Goal: Task Accomplishment & Management: Complete application form

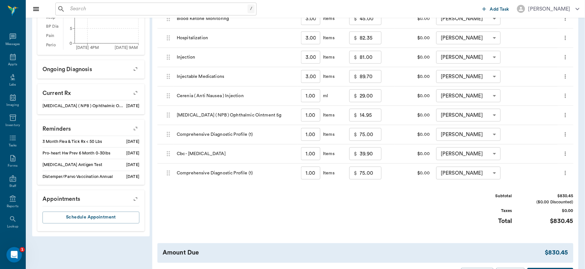
scroll to position [11, 0]
click at [8, 53] on div "Appts" at bounding box center [12, 53] width 9 height 5
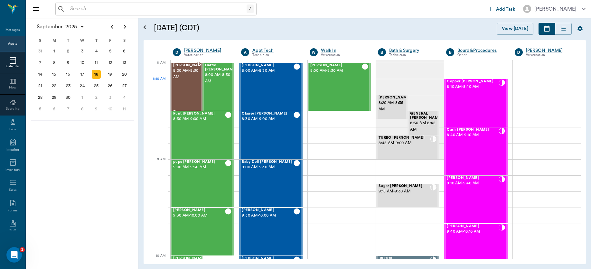
click at [183, 80] on span "8:00 AM - 8:30 AM" at bounding box center [189, 74] width 32 height 13
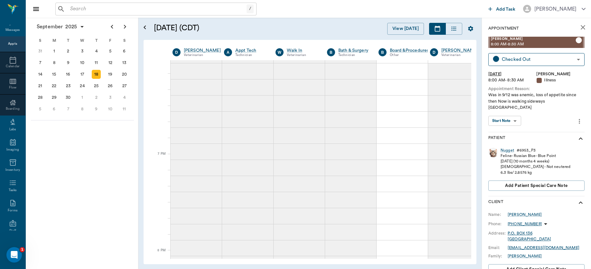
click at [512, 112] on body "/ ​ Add Task [PERSON_NAME] Nectar Messages Appts Calendar Flow Boarding Labs Im…" at bounding box center [295, 134] width 591 height 269
click at [504, 126] on button "View SOAP" at bounding box center [501, 127] width 22 height 7
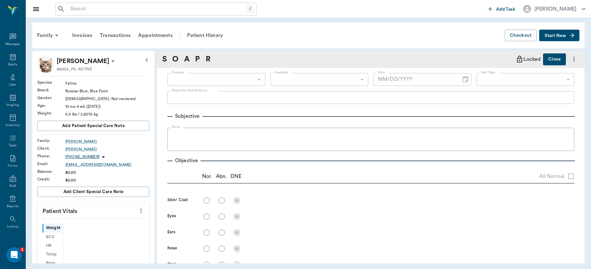
scroll to position [11, 0]
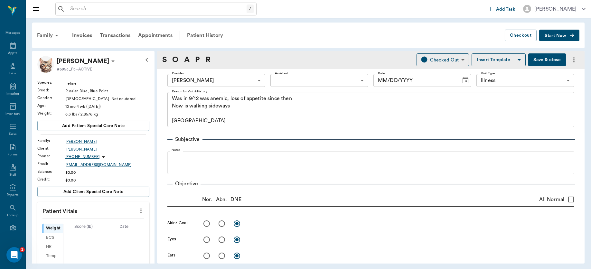
type input "63ec2f075fda476ae8351a4d"
type input "65d2be4f46e3a538d89b8c15"
type textarea "Was in 9/12 was anemic, loss of appetite since then Now is walking sideways Car…"
type input "09/18/2025"
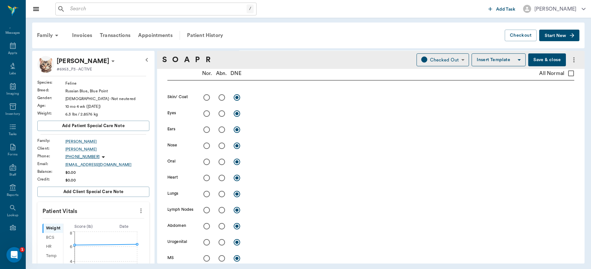
scroll to position [159, 0]
click at [220, 129] on input "radio" at bounding box center [222, 129] width 14 height 14
radio input "true"
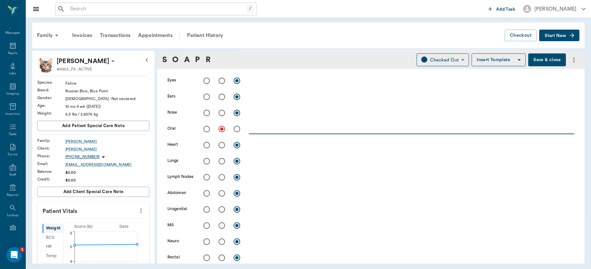
click at [289, 130] on textarea at bounding box center [411, 128] width 325 height 7
type textarea "d"
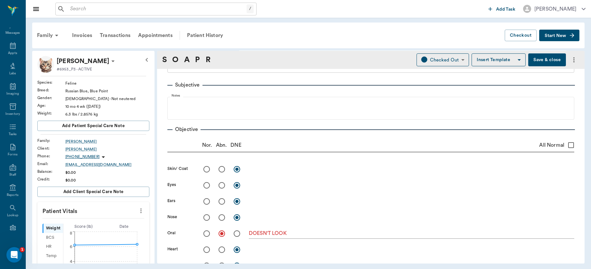
scroll to position [131, 0]
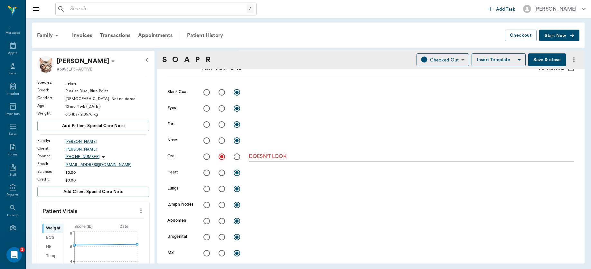
click at [342, 156] on textarea "DOESN'T LOOK" at bounding box center [411, 156] width 325 height 7
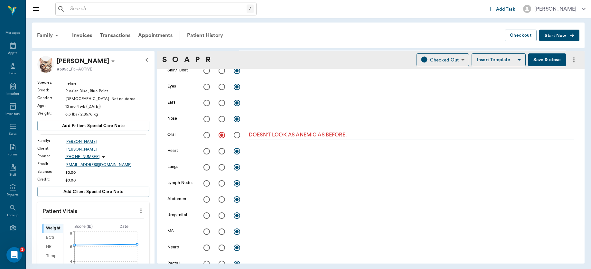
scroll to position [201, 0]
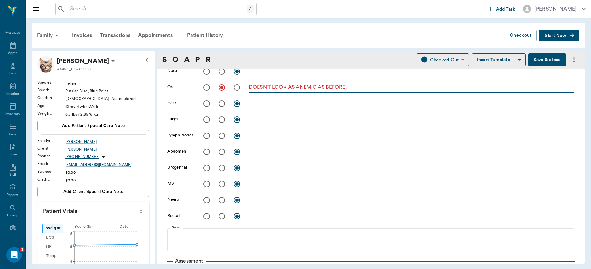
type textarea "DOESN'T LOOK AS ANEMIC AS BEFORE."
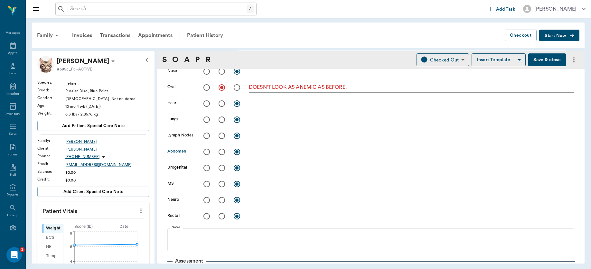
click at [220, 150] on input "radio" at bounding box center [222, 152] width 14 height 14
radio input "true"
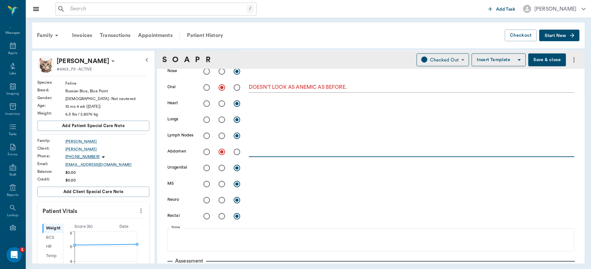
click at [285, 150] on textarea at bounding box center [411, 151] width 325 height 7
click at [285, 149] on textarea at bounding box center [411, 151] width 325 height 7
click at [281, 153] on textarea "SOME CONTSTIPATION" at bounding box center [411, 151] width 325 height 7
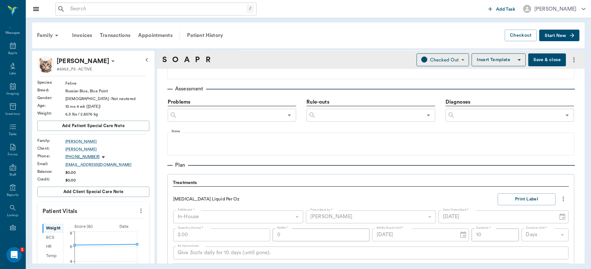
scroll to position [371, 0]
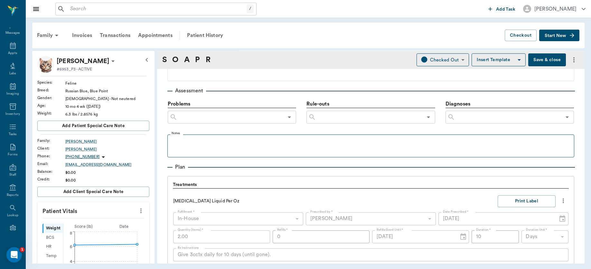
type textarea "SOME CONSTIPATION"
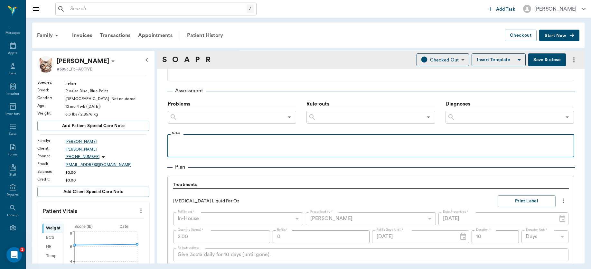
click at [244, 144] on p at bounding box center [371, 141] width 400 height 8
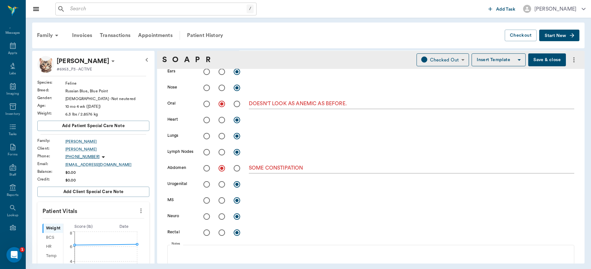
scroll to position [0, 0]
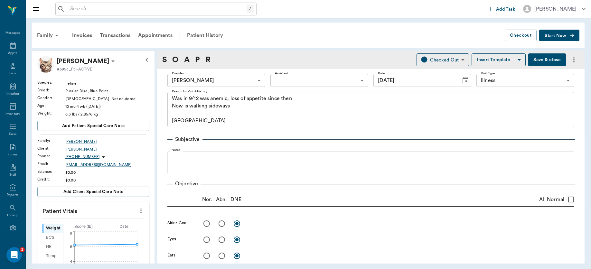
click at [529, 59] on button "Save & close" at bounding box center [547, 59] width 38 height 13
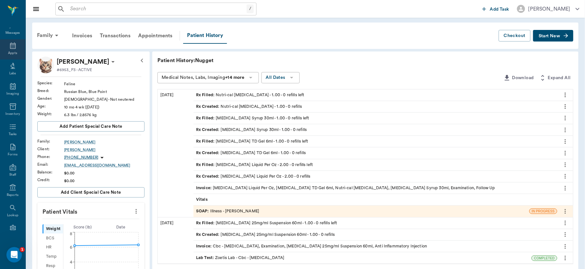
click at [9, 49] on div "Appts" at bounding box center [12, 49] width 25 height 20
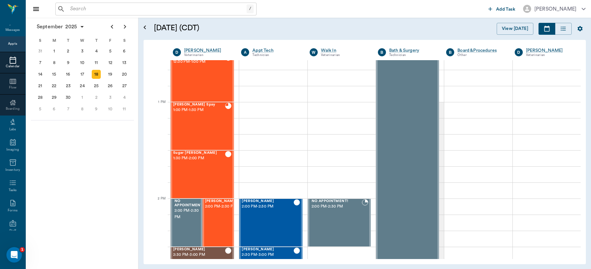
scroll to position [35, 0]
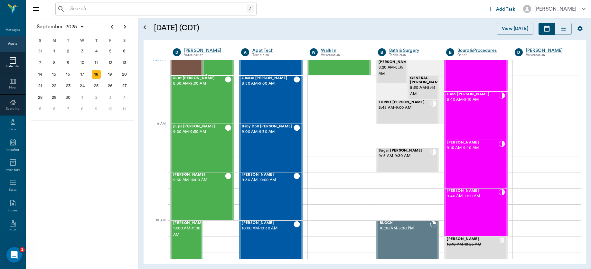
click at [213, 65] on div "Cattle Lance 8:00 AM - 8:30 AM" at bounding box center [221, 51] width 32 height 47
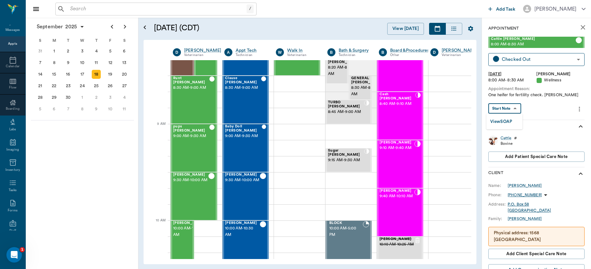
click at [509, 107] on body "/ ​ Add Task Dr. Bert Ellsworth Nectar Messages Appts Calendar Flow Boarding La…" at bounding box center [295, 134] width 591 height 269
click at [507, 119] on button "View SOAP" at bounding box center [501, 121] width 22 height 7
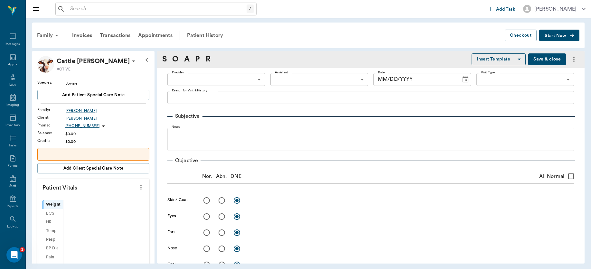
scroll to position [11, 0]
type input "63ec2f075fda476ae8351a4d"
type input "65d2be4f46e3a538d89b8c14"
type textarea "One heifer for fertility check. Christy"
radio input "true"
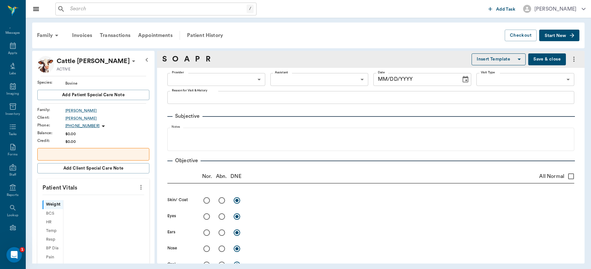
type textarea "No palpatable ovaries, tract small"
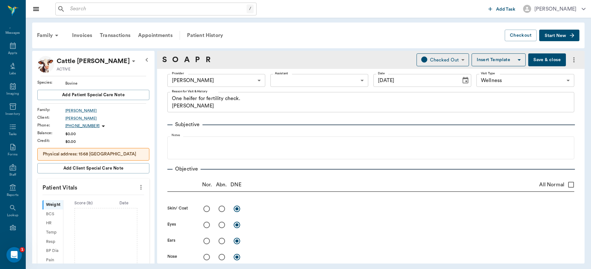
type input "09/18/2025"
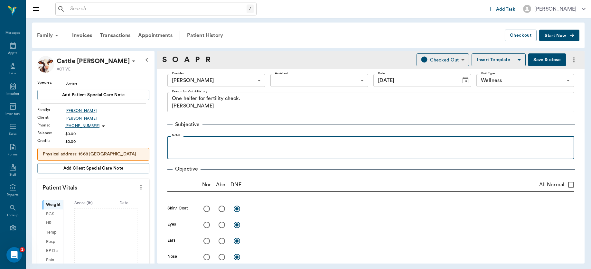
click at [193, 140] on p at bounding box center [371, 143] width 400 height 8
click at [348, 144] on p "bLK HEIFER, HAD CALF. LAST YEAR, NOT SHWOING ANY SIGNS OF PRENANCY YET" at bounding box center [371, 143] width 400 height 8
click at [283, 144] on p "bLK HEIFER, HAD CALF. LAST YEAR, NOT SHWOING ANY SIGNS OF PREGNANCY YET" at bounding box center [371, 143] width 400 height 8
click at [387, 145] on p "bLK HEIFER, HAD CALF. LAST YEAR, NOT SHOWING ANY SIGNS OF PREGNANCY YET" at bounding box center [371, 143] width 400 height 8
click at [385, 144] on p "bLK HEIFER, HAD CALF. LAST YEAR, NOT SHOWING ANY SIGNS OF PREGNANCY YET. rECTAL…" at bounding box center [371, 143] width 400 height 8
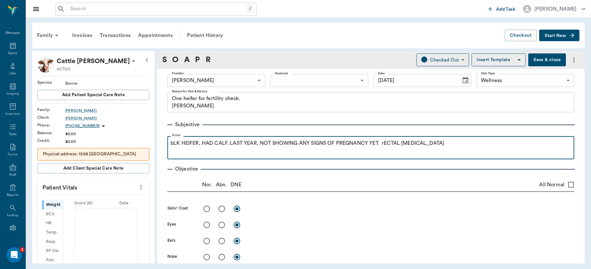
click at [385, 144] on p "bLK HEIFER, HAD CALF. LAST YEAR, NOT SHOWING ANY SIGNS OF PREGNANCY YET. rECTAL…" at bounding box center [371, 143] width 400 height 8
click at [173, 144] on p "bLK HEIFER, HAD CALF. LAST YEAR, NOT SHOWING ANY SIGNS OF PREGNANCY YET. RECTAL…" at bounding box center [371, 143] width 400 height 8
click at [436, 145] on p "BLK HEIFER, HAD CALF. LAST YEAR, NOT SHOWING ANY SIGNS OF PREGNANCY YET. RECTAL…" at bounding box center [371, 143] width 400 height 8
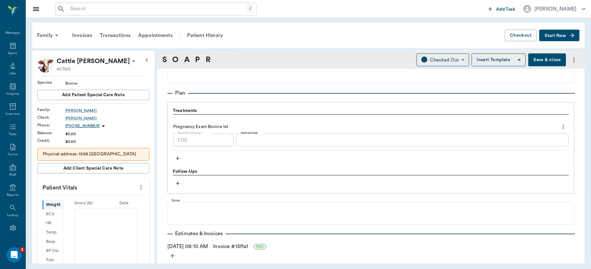
scroll to position [386, 0]
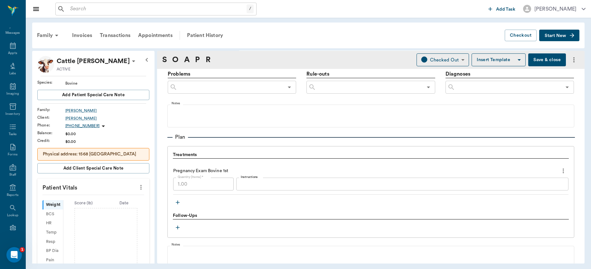
click at [541, 58] on button "Save & close" at bounding box center [547, 59] width 38 height 13
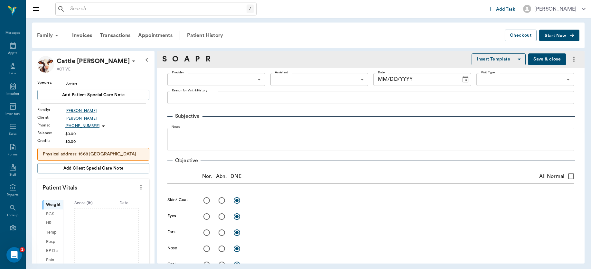
type input "63ec2f075fda476ae8351a4d"
type input "65d2be4f46e3a538d89b8c14"
type textarea "One heifer for fertility check. Christy"
radio input "true"
type textarea "No palpatable ovaries, tract small"
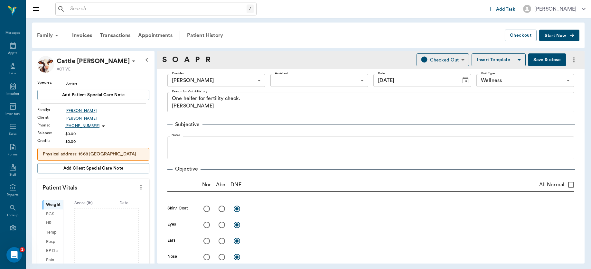
type input "09/18/2025"
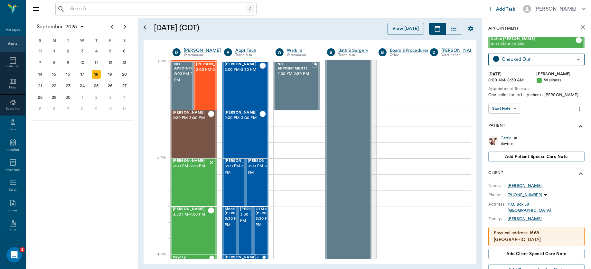
scroll to position [0, 0]
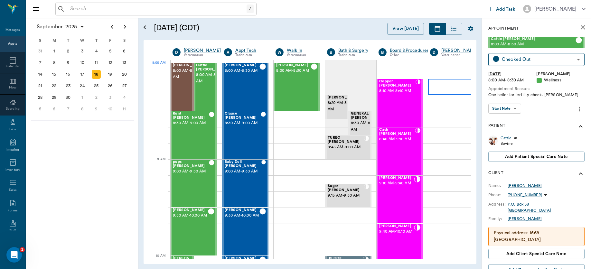
click at [459, 79] on div at bounding box center [453, 87] width 51 height 16
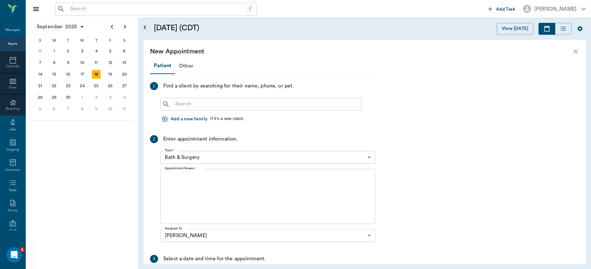
scroll to position [0, 0]
click at [178, 129] on div "Patient Other 1 Find a client by searching for their name, phone, or pet. ​ Add…" at bounding box center [262, 201] width 225 height 286
click at [572, 49] on icon "close" at bounding box center [576, 52] width 8 height 8
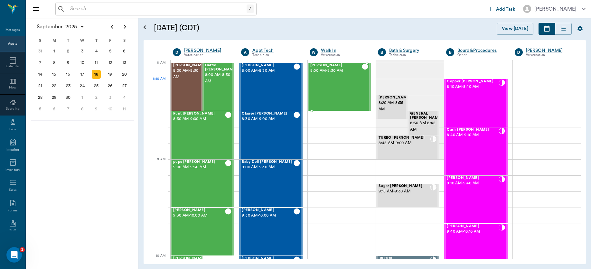
click at [326, 87] on div "Gus Jones 8:00 AM - 8:30 AM" at bounding box center [335, 86] width 51 height 47
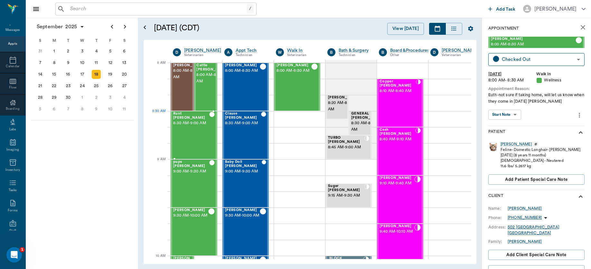
click at [193, 124] on span "8:30 AM - 9:00 AM" at bounding box center [191, 123] width 36 height 6
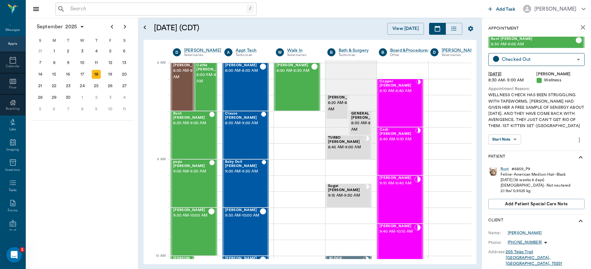
click at [506, 143] on body "/ ​ Add Task Dr. Bert Ellsworth Nectar Messages Appts Calendar Flow Boarding La…" at bounding box center [295, 134] width 591 height 269
click at [506, 158] on button "View SOAP" at bounding box center [501, 158] width 22 height 7
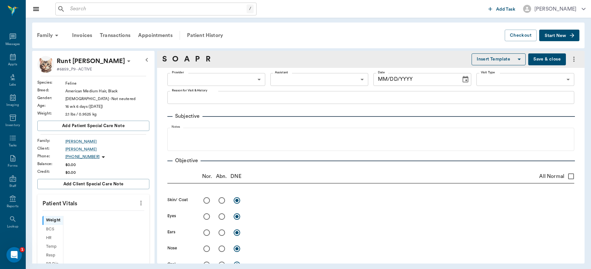
scroll to position [11, 0]
type input "63ec2f075fda476ae8351a4d"
type input "63ec2e7e52e12b0ba117b124"
type input "65d2be4f46e3a538d89b8c14"
type textarea "WELLNESS CHECK HAS BEEN STRUGGLING WITH TAPEWORMS. DR. ELLSWORTH HAD GIVEN HER …"
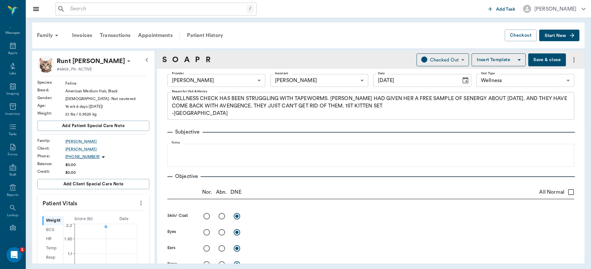
type input "09/18/2025"
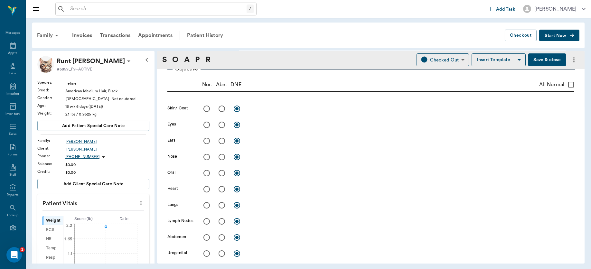
scroll to position [100, 0]
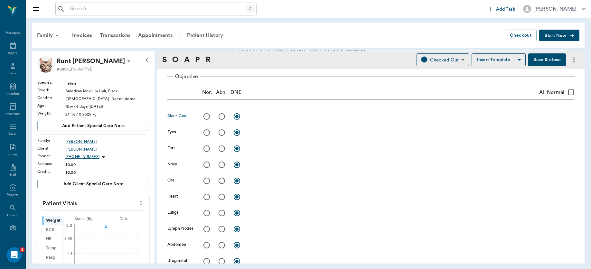
click at [208, 115] on input "radio" at bounding box center [207, 117] width 14 height 14
radio input "true"
click at [205, 136] on input "radio" at bounding box center [207, 133] width 14 height 14
radio input "true"
click at [207, 151] on input "radio" at bounding box center [207, 149] width 14 height 14
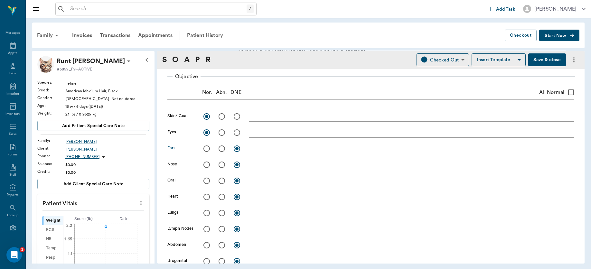
radio input "true"
click at [205, 163] on input "radio" at bounding box center [207, 165] width 14 height 14
radio input "true"
click at [207, 179] on input "radio" at bounding box center [207, 181] width 14 height 14
radio input "true"
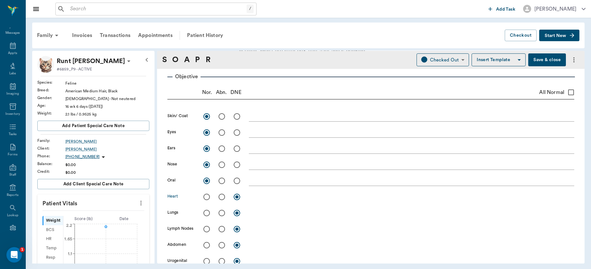
click at [207, 198] on input "radio" at bounding box center [207, 197] width 14 height 14
radio input "true"
click at [207, 210] on input "radio" at bounding box center [207, 213] width 14 height 14
radio input "true"
click at [205, 228] on input "radio" at bounding box center [207, 229] width 14 height 14
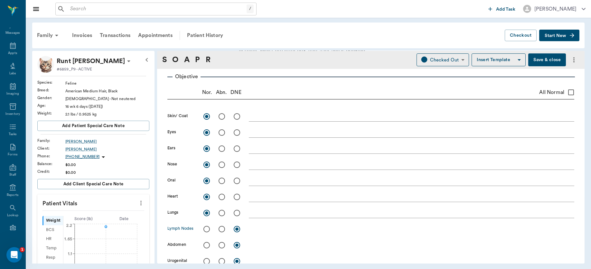
radio input "true"
click at [222, 245] on input "radio" at bounding box center [222, 246] width 14 height 14
radio input "true"
click at [258, 248] on textarea at bounding box center [411, 244] width 325 height 7
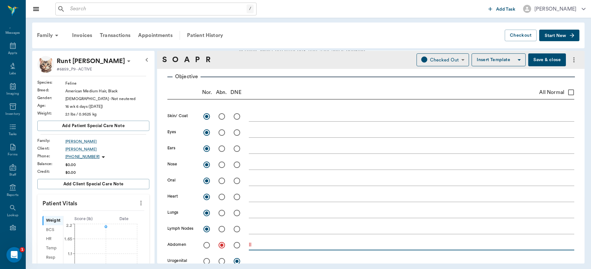
type textarea "l"
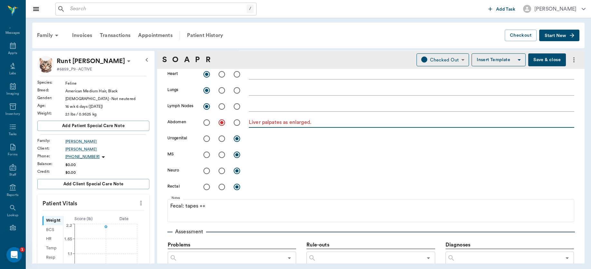
scroll to position [217, 0]
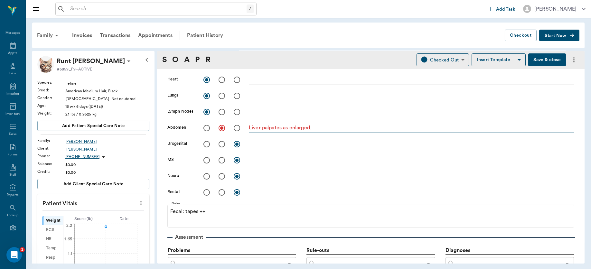
type textarea "Liver palpates as enlarged."
click at [205, 141] on input "radio" at bounding box center [207, 144] width 14 height 14
radio input "true"
click at [205, 159] on input "radio" at bounding box center [207, 161] width 14 height 14
radio input "true"
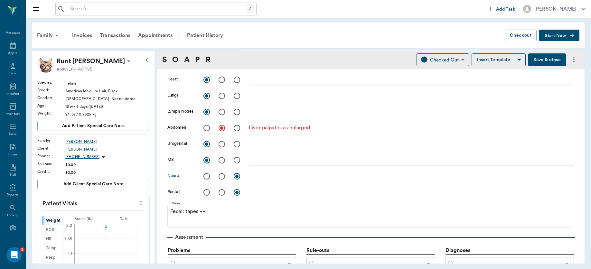
click at [208, 177] on input "radio" at bounding box center [207, 177] width 14 height 14
radio input "true"
click at [221, 177] on input "radio" at bounding box center [222, 177] width 14 height 14
radio input "true"
click at [268, 175] on textarea at bounding box center [411, 176] width 325 height 7
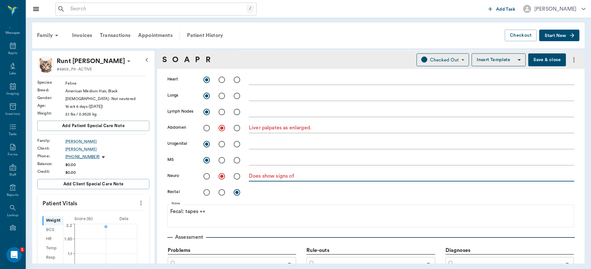
click at [263, 184] on div "Skin/ Coat x Eyes x Ears x Nose x Oral x Heart x Lungs x Lymph Nodes x Abdomen …" at bounding box center [370, 97] width 407 height 209
click at [303, 175] on textarea "Does show signs of" at bounding box center [411, 176] width 325 height 7
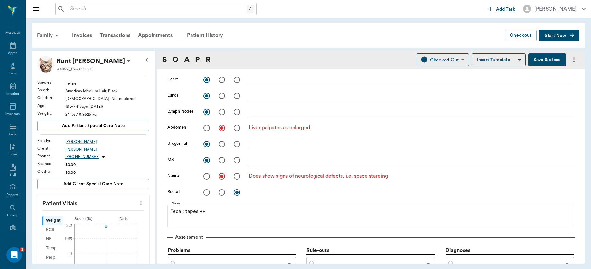
drag, startPoint x: 383, startPoint y: 171, endPoint x: 376, endPoint y: 178, distance: 9.6
click at [376, 178] on textarea "Does show signs of neurological defects, i.e. space stareing" at bounding box center [411, 176] width 325 height 7
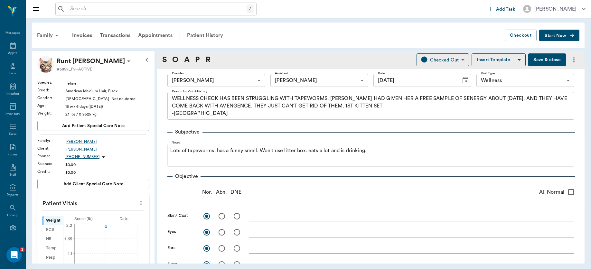
scroll to position [209, 0]
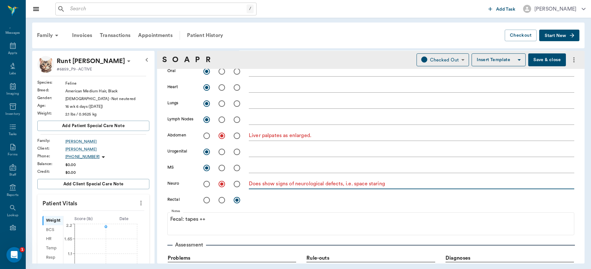
type textarea "Does show signs of neurological defects, i.e. space staring"
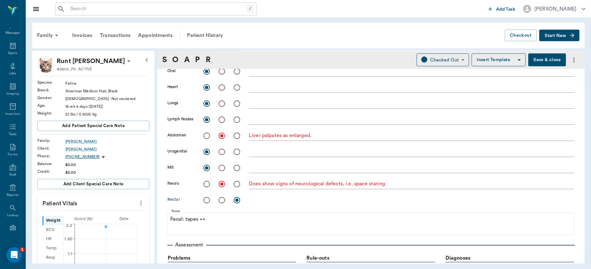
click at [219, 200] on input "radio" at bounding box center [222, 200] width 14 height 14
radio input "true"
click at [271, 200] on textarea at bounding box center [411, 199] width 325 height 7
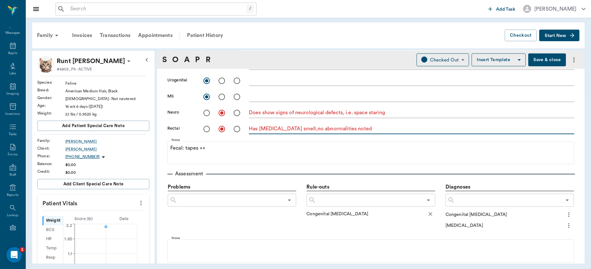
scroll to position [321, 0]
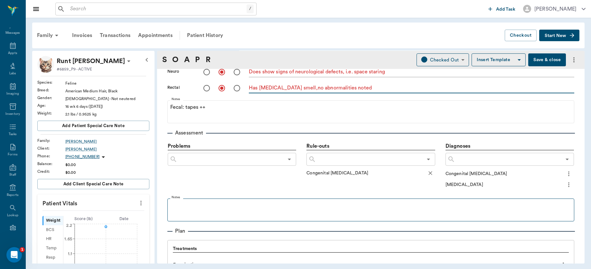
type textarea "Has anal gland smell,no abnormalities noted"
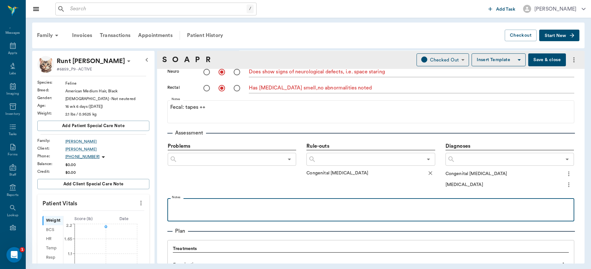
click at [285, 202] on p at bounding box center [371, 205] width 400 height 8
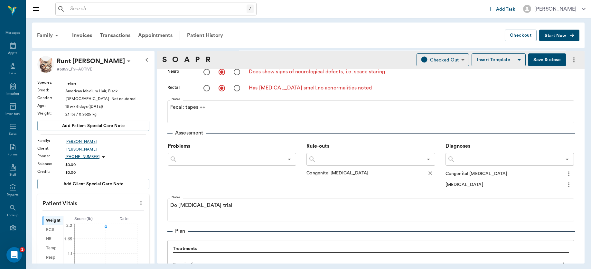
click at [548, 59] on button "Save & close" at bounding box center [547, 59] width 38 height 13
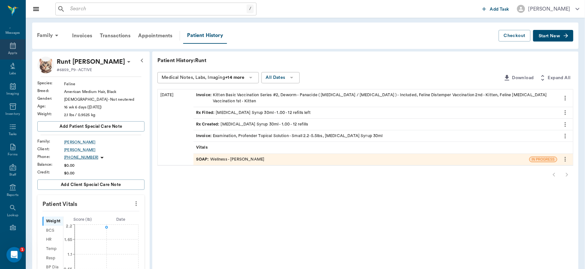
click at [9, 46] on icon at bounding box center [13, 46] width 8 height 8
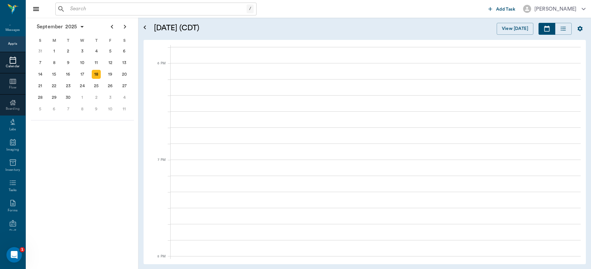
scroll to position [950, 0]
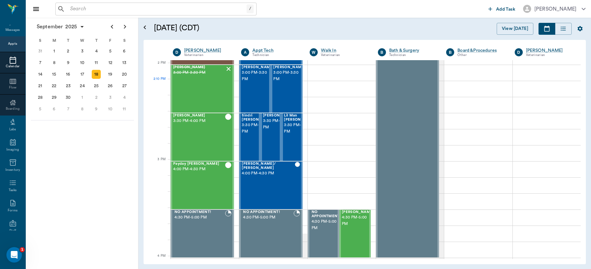
scroll to position [579, 0]
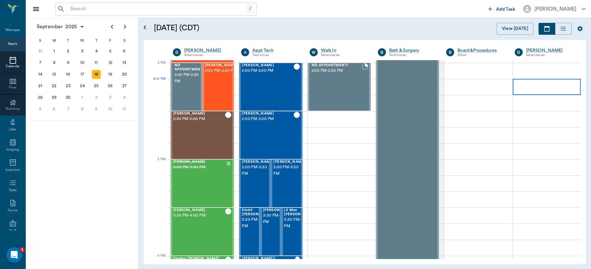
drag, startPoint x: 571, startPoint y: 86, endPoint x: 582, endPoint y: 73, distance: 17.2
click at [582, 73] on div "September 2025 Today 18 Thu Sep 2025 D Dr. Bert Ellsworth Veterinarian A Appt T…" at bounding box center [365, 152] width 442 height 224
drag, startPoint x: 580, startPoint y: 74, endPoint x: 577, endPoint y: 76, distance: 3.7
click at [580, 74] on div "Nugget Smith 8:00 AM - 8:30 AM Cattle Lance 8:00 AM - 8:30 AM Runt Miller 8:30 …" at bounding box center [376, 159] width 410 height 199
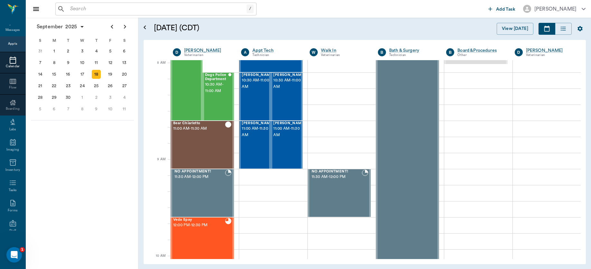
scroll to position [0, 0]
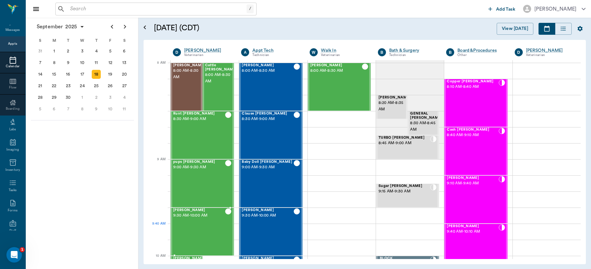
click at [201, 229] on div "Harley Helms 9:30 AM - 10:00 AM" at bounding box center [199, 231] width 52 height 47
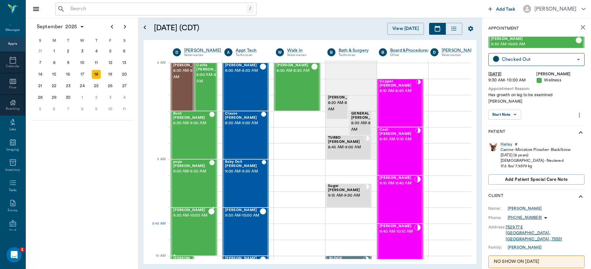
click at [201, 229] on div "Harley Helms 9:30 AM - 10:00 AM" at bounding box center [190, 231] width 35 height 47
click at [513, 109] on body "/ ​ Add Task Dr. Bert Ellsworth Nectar Messages Appts Calendar Flow Boarding La…" at bounding box center [295, 134] width 591 height 269
click at [505, 119] on button "View SOAP" at bounding box center [501, 121] width 22 height 7
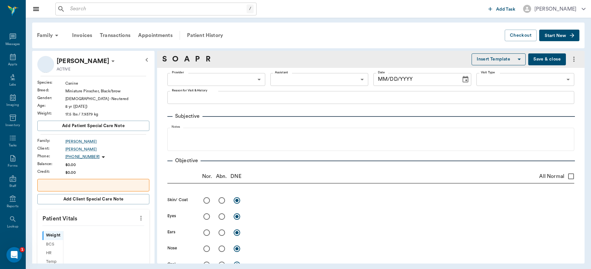
scroll to position [11, 0]
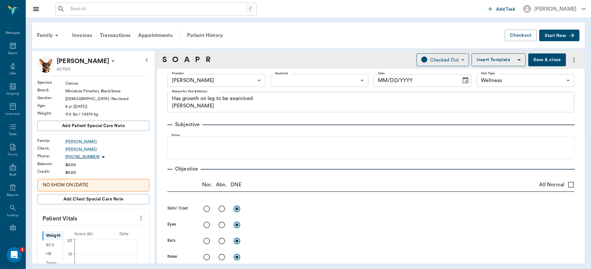
type input "63ec2f075fda476ae8351a4d"
type input "65d2be4f46e3a538d89b8c14"
type textarea "Has growth on leg to be examined Christy"
type input "09/18/2025"
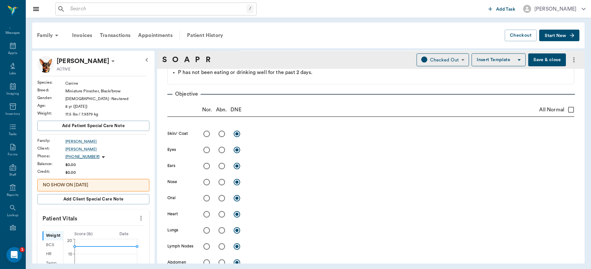
scroll to position [102, 0]
click at [222, 132] on input "radio" at bounding box center [222, 134] width 14 height 14
radio input "true"
click at [222, 132] on input "radio" at bounding box center [222, 134] width 14 height 14
click at [260, 136] on textarea at bounding box center [411, 133] width 325 height 7
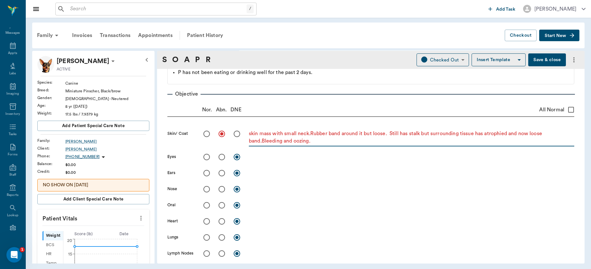
click at [322, 144] on textarea "skin mass with small neck.Rubber band around it but loose. Still has stalk but …" at bounding box center [411, 137] width 325 height 15
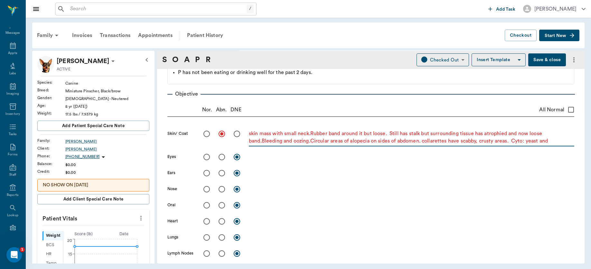
type textarea "skin mass with small neck.Rubber band around it but loose. Still has stalk but …"
click at [207, 217] on input "radio" at bounding box center [207, 222] width 14 height 14
radio input "true"
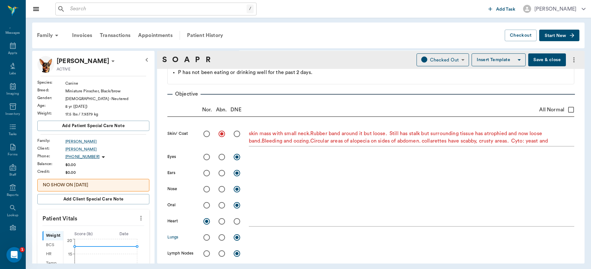
click at [207, 238] on input "radio" at bounding box center [207, 238] width 14 height 14
radio input "true"
click at [207, 253] on input "radio" at bounding box center [207, 254] width 14 height 14
radio input "true"
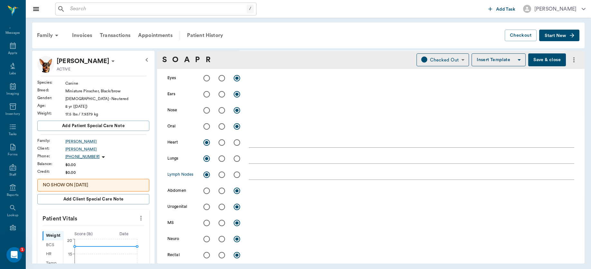
scroll to position [236, 0]
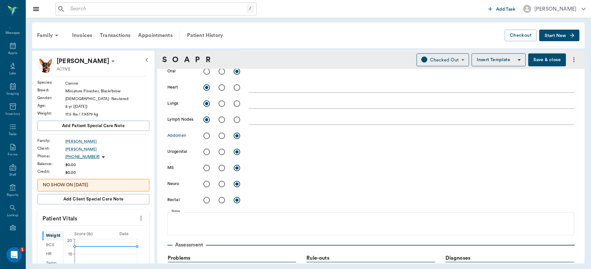
click at [220, 136] on input "radio" at bounding box center [222, 136] width 14 height 14
radio input "true"
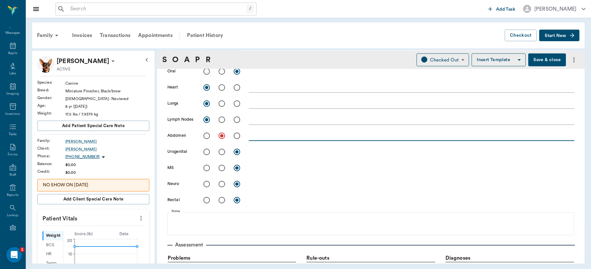
click at [268, 137] on textarea at bounding box center [411, 135] width 325 height 7
click at [268, 136] on textarea "abdomen appears distended andsaggy" at bounding box center [411, 135] width 325 height 7
click at [327, 137] on textarea "abdomen appears distended andsaggy" at bounding box center [411, 135] width 325 height 7
type textarea "abdomen appears distended and saggy. R/O cushings"
click at [206, 153] on input "radio" at bounding box center [207, 152] width 14 height 14
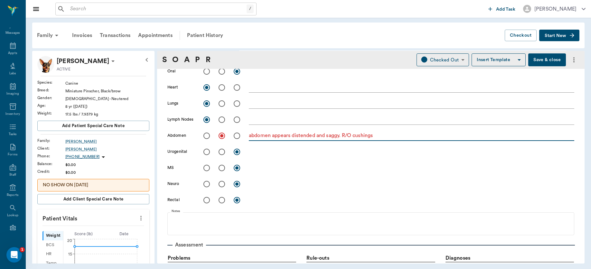
radio input "true"
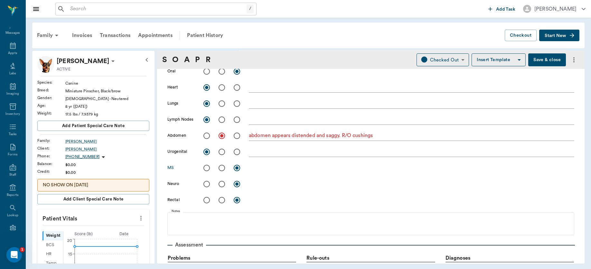
click at [205, 166] on input "radio" at bounding box center [207, 168] width 14 height 14
radio input "true"
click at [206, 185] on input "radio" at bounding box center [207, 184] width 14 height 14
radio input "true"
click at [207, 197] on input "radio" at bounding box center [207, 200] width 14 height 14
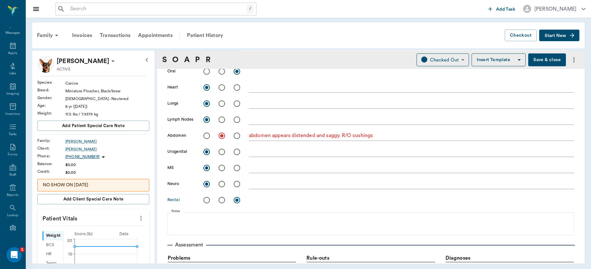
radio input "true"
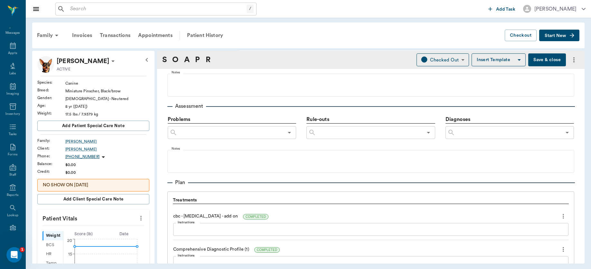
scroll to position [385, 0]
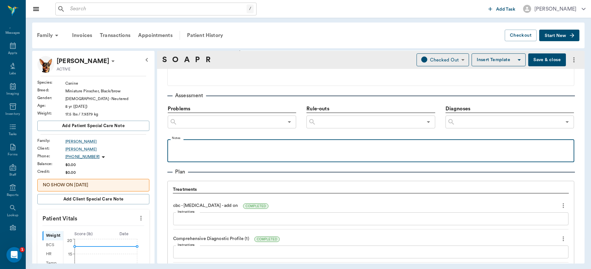
click at [202, 146] on p at bounding box center [371, 147] width 400 height 8
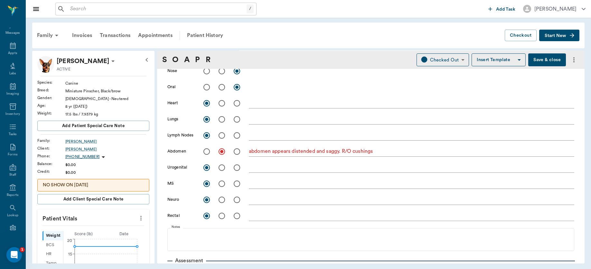
scroll to position [60, 0]
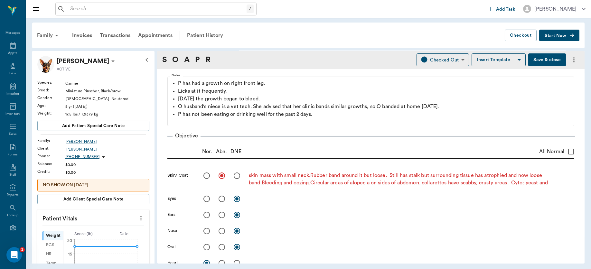
click at [539, 61] on button "Save & close" at bounding box center [547, 59] width 38 height 13
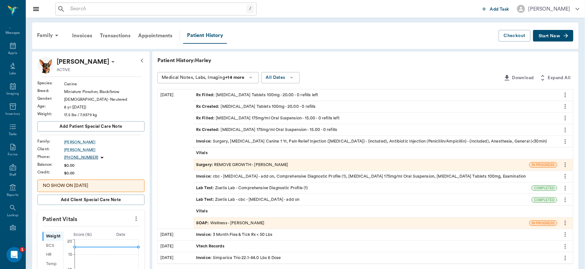
click at [235, 164] on div "Surgery : REMOVE GROWTH - Dr. Bert Ellsworth" at bounding box center [242, 165] width 92 height 6
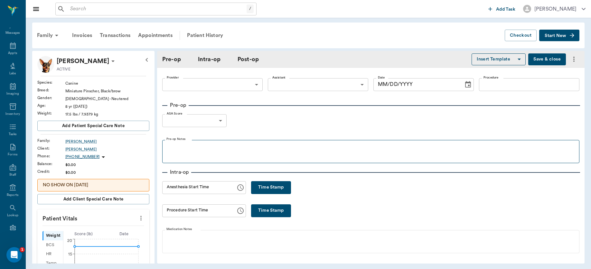
type input "63ec2f075fda476ae8351a4d"
type input "63ec2e7e52e12b0ba117b124"
type input "REMOVE GROWTH"
type input "1"
radio input "true"
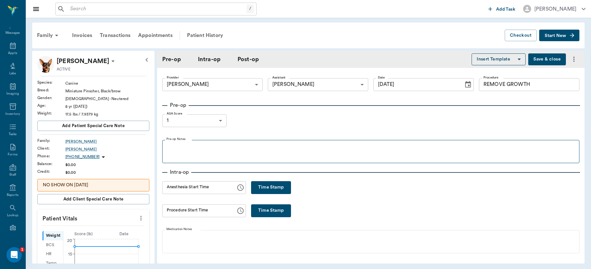
type input "09/18/2025"
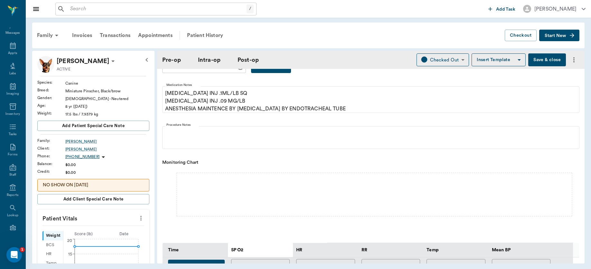
scroll to position [147, 0]
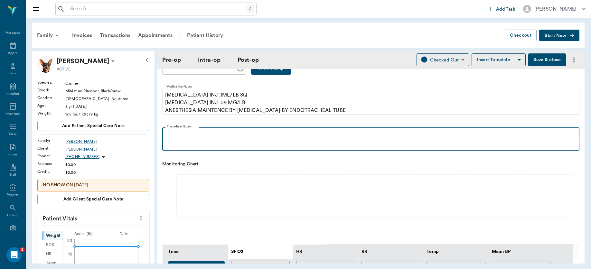
click at [184, 136] on p at bounding box center [370, 135] width 411 height 8
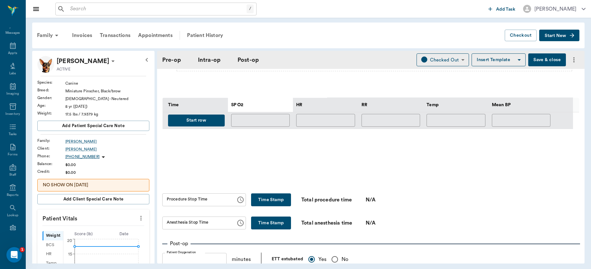
scroll to position [16, 0]
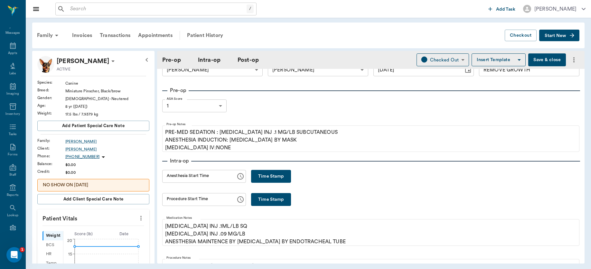
click at [537, 60] on button "Save & close" at bounding box center [547, 59] width 38 height 13
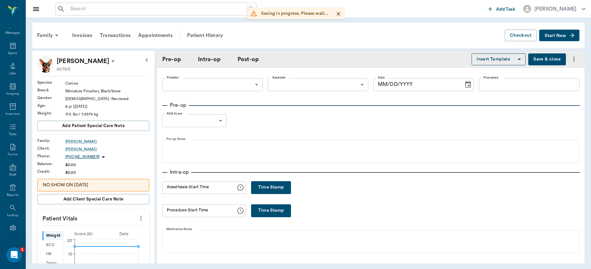
type input "63ec2f075fda476ae8351a4d"
type input "63ec2e7e52e12b0ba117b124"
type input "REMOVE GROWTH"
type input "1"
radio input "true"
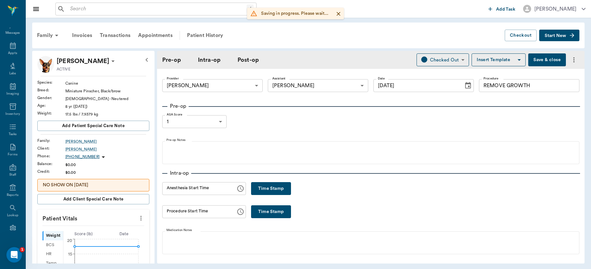
type input "09/18/2025"
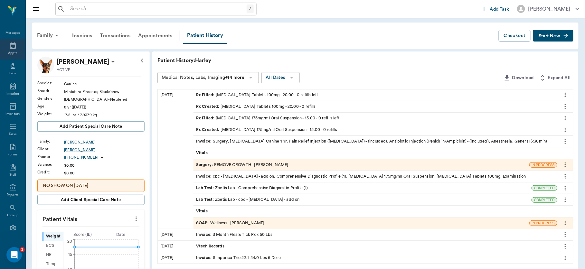
click at [10, 48] on icon at bounding box center [13, 45] width 6 height 6
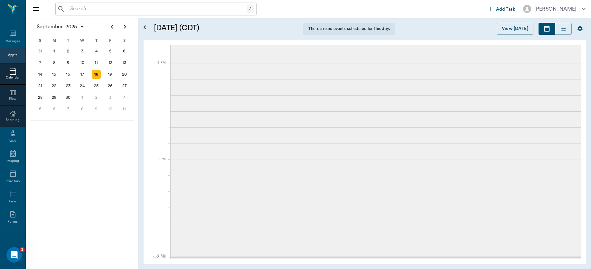
scroll to position [11, 0]
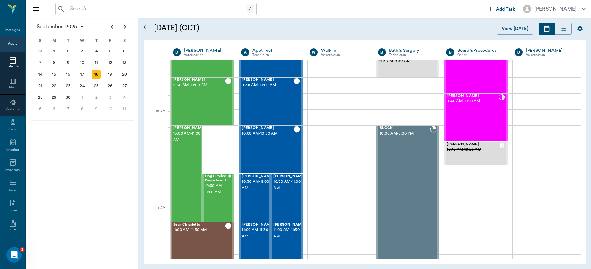
scroll to position [119, 0]
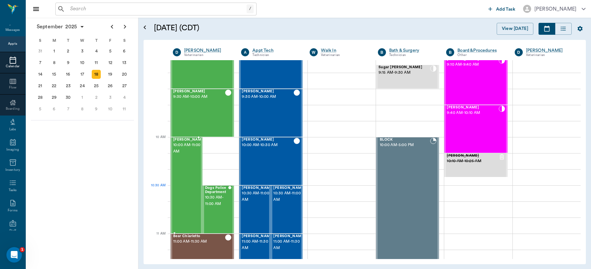
click at [188, 193] on div "Buck Hines 10:00 AM - 11:00 AM" at bounding box center [189, 185] width 32 height 95
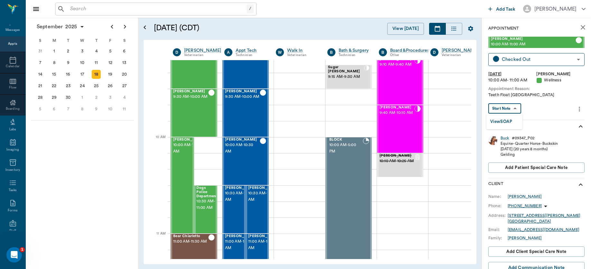
click at [508, 108] on body "/ ​ Add Task Dr. Bert Ellsworth Nectar Messages Appts Calendar Flow Boarding La…" at bounding box center [295, 134] width 591 height 269
click at [507, 119] on button "View SOAP" at bounding box center [501, 121] width 22 height 7
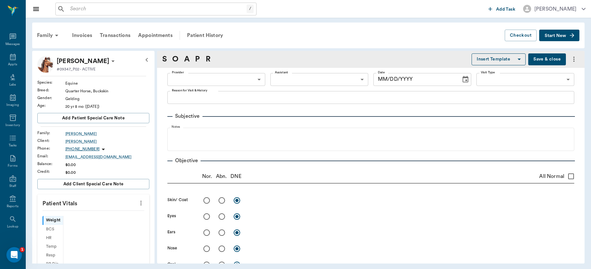
scroll to position [11, 0]
type input "63ec2f075fda476ae8351a4d"
type input "65d2be4f46e3a538d89b8c14"
type textarea "Teeth Float Caryn"
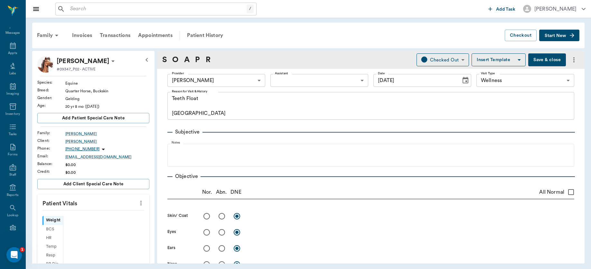
type input "09/18/2025"
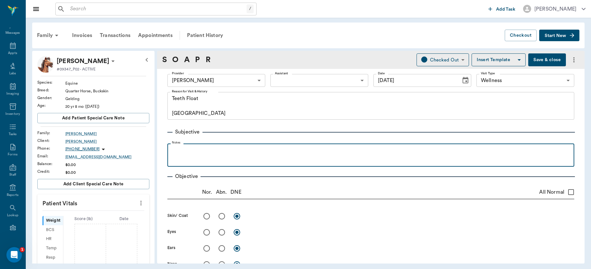
click at [209, 151] on p at bounding box center [371, 151] width 400 height 8
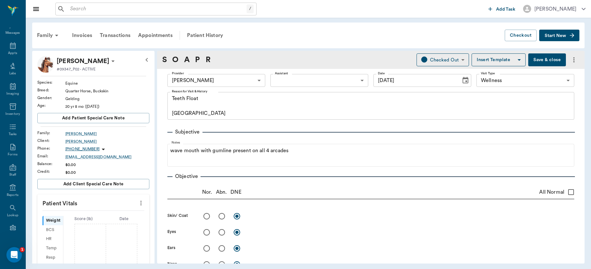
click at [536, 57] on button "Save & close" at bounding box center [547, 59] width 38 height 13
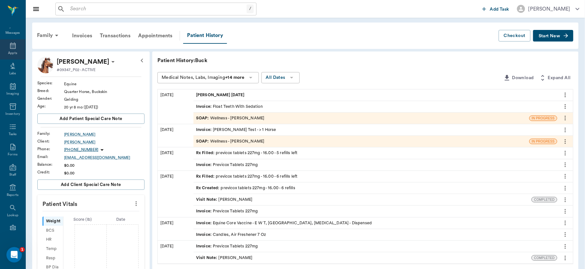
click at [10, 48] on icon at bounding box center [13, 45] width 6 height 6
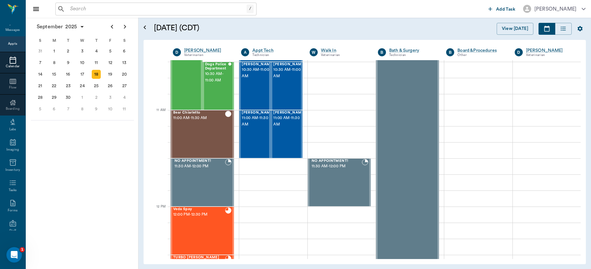
scroll to position [240, 0]
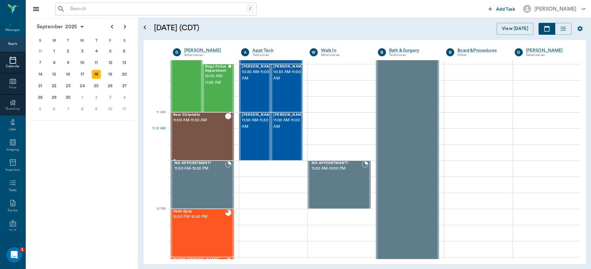
click at [199, 139] on div "Bear Chiarletto 11:00 AM - 11:30 AM" at bounding box center [199, 136] width 52 height 47
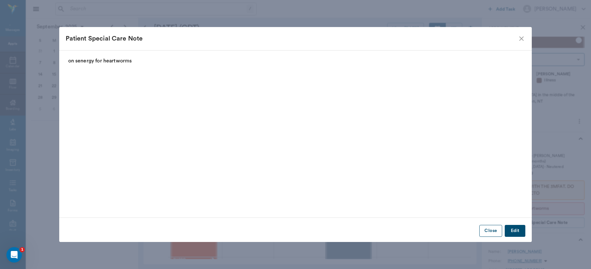
click at [489, 232] on button "Close" at bounding box center [490, 231] width 23 height 12
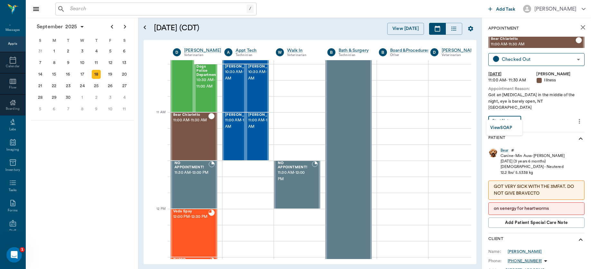
click at [516, 111] on body "/ ​ Add Task Dr. Bert Ellsworth Nectar Messages Appts Calendar Flow Boarding La…" at bounding box center [295, 134] width 591 height 269
click at [508, 128] on button "View SOAP" at bounding box center [501, 127] width 22 height 7
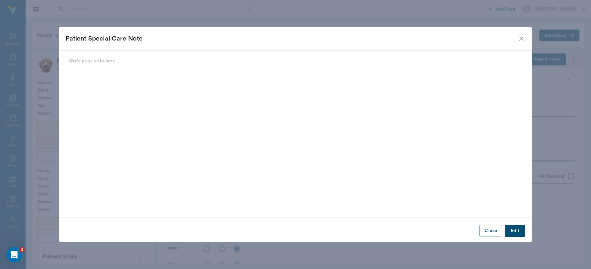
scroll to position [11, 0]
type input "63ec2f075fda476ae8351a4d"
type input "65d2be4f46e3a538d89b8c15"
type textarea "Got an eye injury in the middle of the night, eye is barely open, NT Caryn"
type input "09/18/2025"
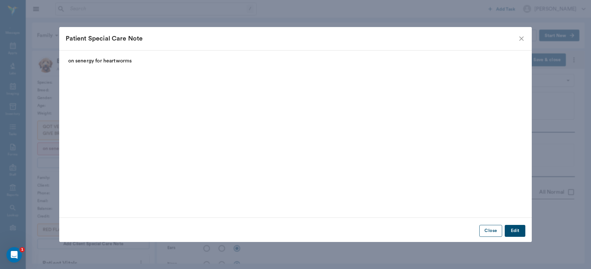
click at [494, 228] on button "Close" at bounding box center [490, 231] width 23 height 12
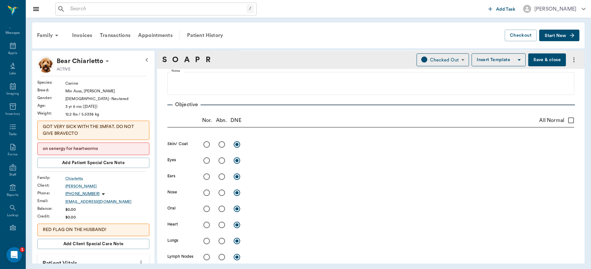
scroll to position [73, 0]
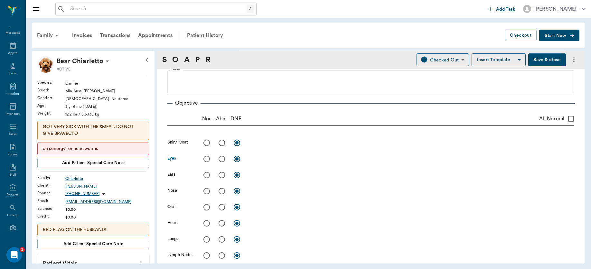
click at [220, 159] on input "radio" at bounding box center [222, 159] width 14 height 14
radio input "true"
click at [262, 158] on textarea at bounding box center [411, 158] width 325 height 7
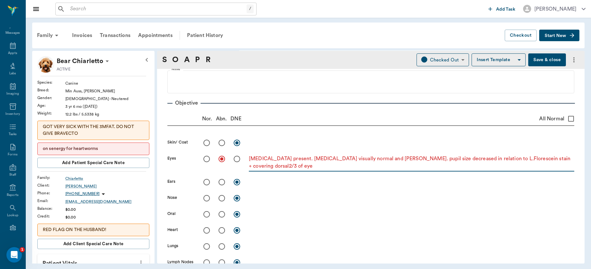
click at [481, 159] on textarea "conjunctivitis present. Cornea visually normal and chambers. pupil size decreas…" at bounding box center [411, 162] width 325 height 15
click at [263, 169] on textarea "conjunctivitis present. Cornea visually normal and chambers. pupil size decreas…" at bounding box center [411, 162] width 325 height 15
click at [287, 167] on textarea "conjunctivitis present. Cornea visually normal and chambers. pupil size decreas…" at bounding box center [411, 162] width 325 height 15
click at [283, 169] on textarea "conjunctivitis present. Cornea visually normal and chambers. pupil size decreas…" at bounding box center [411, 162] width 325 height 15
click at [567, 157] on textarea "conjunctivitis present. Cornea visually normal and chambers. pupil size decreas…" at bounding box center [411, 162] width 325 height 15
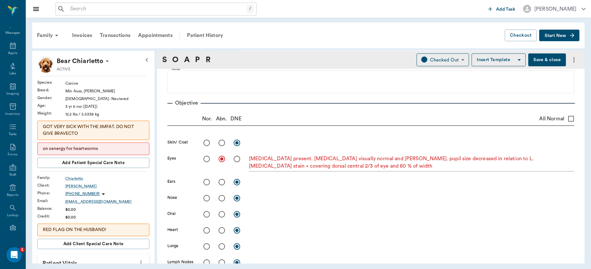
click at [352, 170] on div "conjunctivitis present. Cornea visually normal and chambers. pupil size decreas…" at bounding box center [411, 163] width 325 height 17
click at [348, 169] on textarea "conjunctivitis present. Cornea visually normal and chambers. pupil size decreas…" at bounding box center [411, 162] width 325 height 15
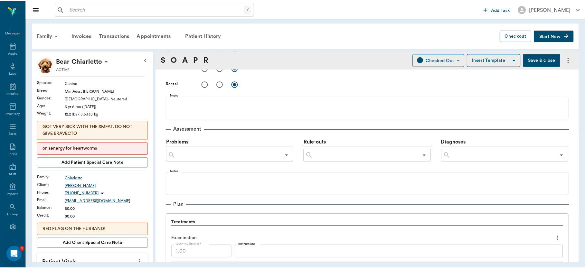
scroll to position [333, 0]
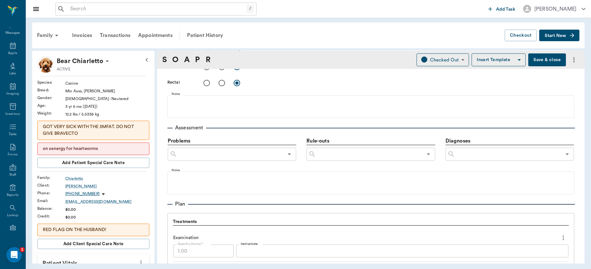
type textarea "conjunctivitis present. Cornea visually normal and chambers. pupil size decreas…"
click at [464, 150] on input "text" at bounding box center [508, 154] width 106 height 9
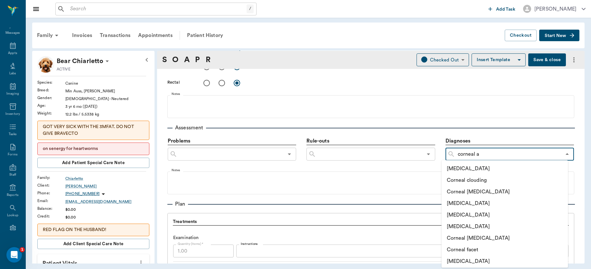
type input "corneal ab"
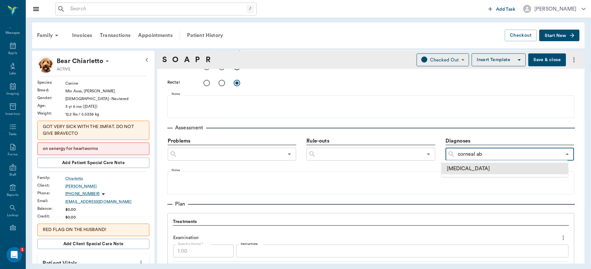
click at [485, 166] on li "Corneal abrasion" at bounding box center [505, 169] width 126 height 12
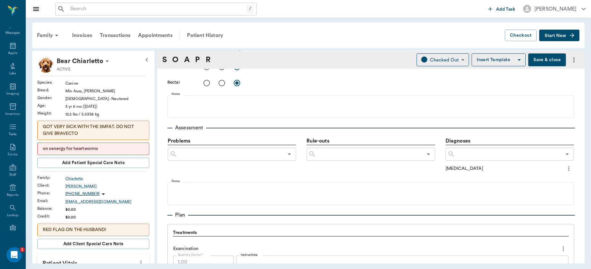
click at [565, 171] on icon "more" at bounding box center [568, 169] width 7 height 8
click at [549, 179] on span "Add to ongoing diagnosis" at bounding box center [536, 179] width 54 height 7
click at [540, 55] on button "Save & close" at bounding box center [547, 59] width 38 height 13
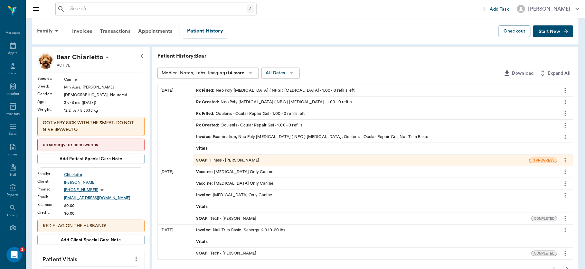
scroll to position [4, 0]
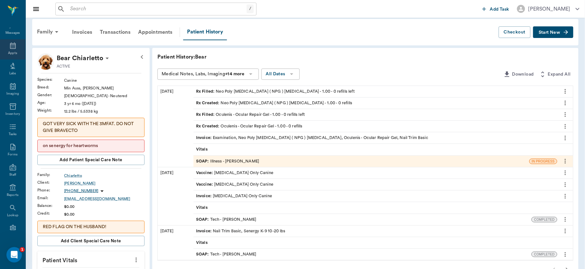
click at [9, 47] on icon at bounding box center [13, 46] width 8 height 8
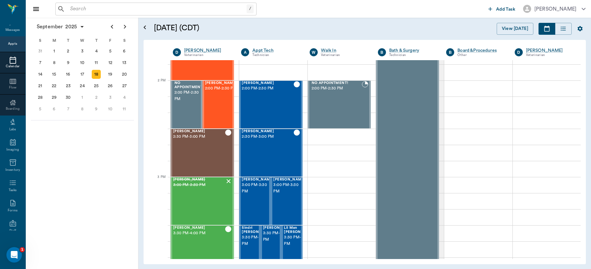
scroll to position [576, 0]
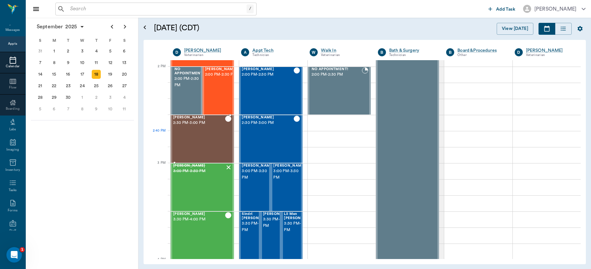
click at [200, 140] on div "Matilda Carter 2:30 PM - 3:00 PM" at bounding box center [199, 139] width 52 height 47
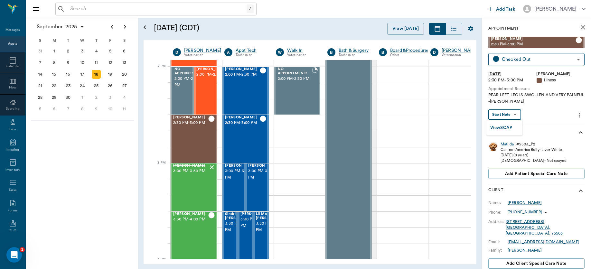
click at [510, 111] on body "/ ​ Add Task Dr. Bert Ellsworth Nectar Messages Appts Calendar Flow Boarding La…" at bounding box center [295, 134] width 591 height 269
click at [499, 127] on button "View SOAP" at bounding box center [501, 127] width 22 height 7
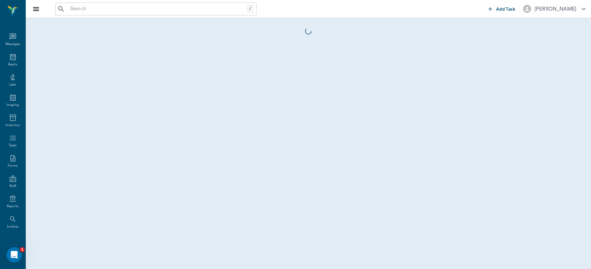
scroll to position [11, 0]
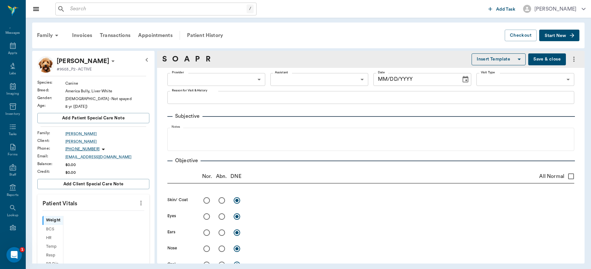
type input "63ec2f075fda476ae8351a4d"
type input "65d2be4f46e3a538d89b8c15"
type textarea "REAR LEFT LEG IS SWOLLEN AND VERY PAINFUL -LORY"
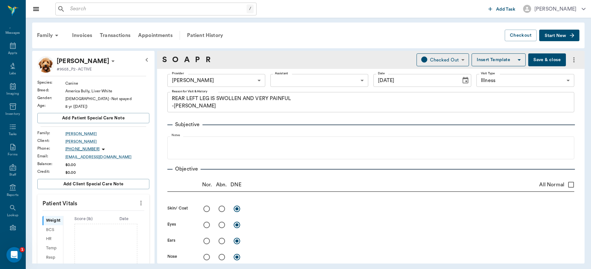
type input "09/18/2025"
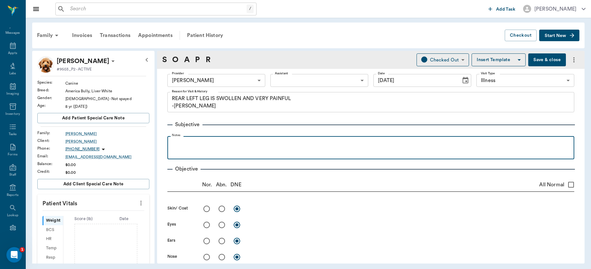
click at [204, 148] on div at bounding box center [371, 147] width 400 height 16
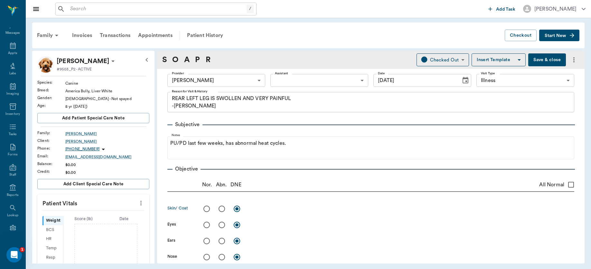
click at [222, 209] on input "radio" at bounding box center [222, 209] width 14 height 14
radio input "true"
click at [320, 128] on div "Subjective" at bounding box center [370, 125] width 407 height 8
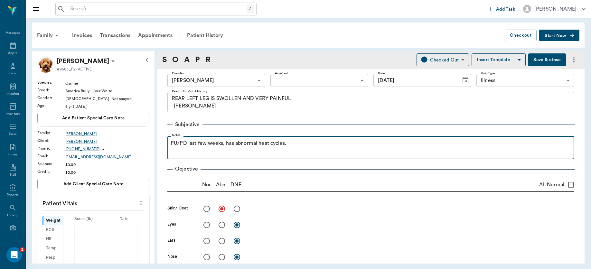
click at [309, 143] on p "PU/PD last few weeks, has abnormal heat cycles." at bounding box center [371, 143] width 400 height 8
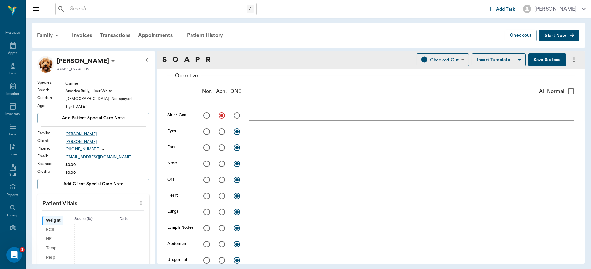
scroll to position [95, 0]
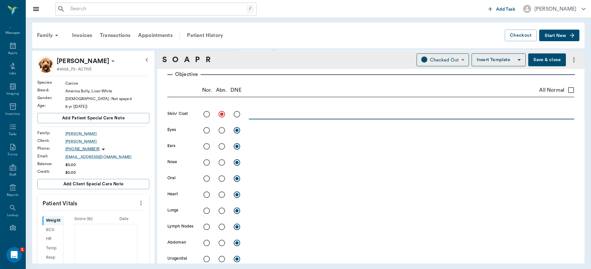
click at [283, 115] on textarea at bounding box center [411, 113] width 325 height 7
click at [329, 117] on div "Has large boil / cellulitis with draing tract x" at bounding box center [411, 114] width 325 height 9
click at [331, 116] on textarea "Has large boil / cellulitis with draing tract" at bounding box center [411, 113] width 325 height 7
click at [355, 111] on textarea "Has large boil / cellulitis with draining tract" at bounding box center [411, 113] width 325 height 7
click at [357, 114] on textarea "Has large boil / cellulitis with draining tract onLH lateral tibial" at bounding box center [411, 113] width 325 height 7
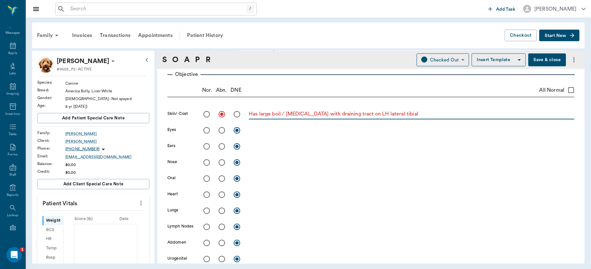
click at [404, 117] on textarea "Has large boil / cellulitis with draining tract on LH lateral tibial" at bounding box center [411, 113] width 325 height 7
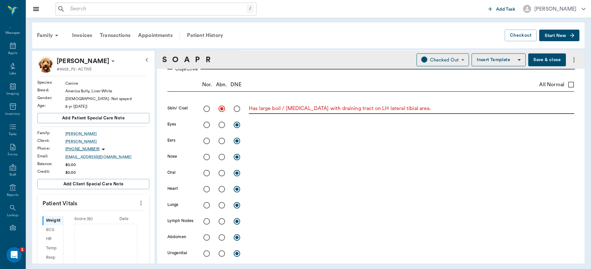
scroll to position [113, 0]
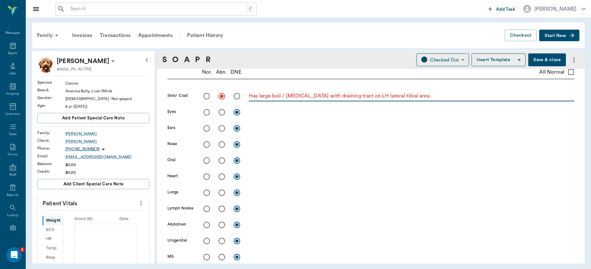
type textarea "Has large boil / cellulitis with draining tract on LH lateral tibial area."
click at [222, 223] on input "radio" at bounding box center [222, 225] width 14 height 14
radio input "true"
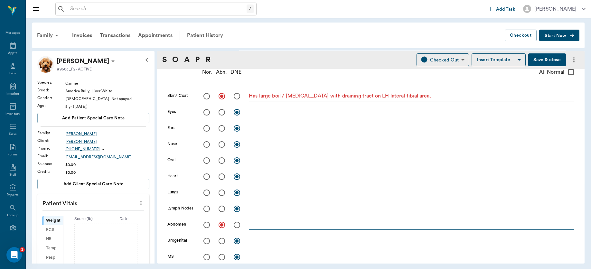
click at [260, 224] on textarea at bounding box center [411, 224] width 325 height 7
type textarea "Normal US"
click at [207, 208] on input "radio" at bounding box center [207, 209] width 14 height 14
radio input "true"
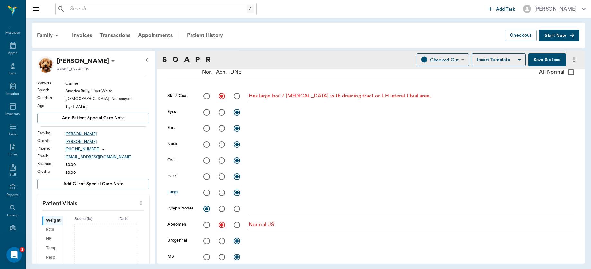
click at [207, 192] on input "radio" at bounding box center [207, 193] width 14 height 14
radio input "true"
click at [208, 177] on input "radio" at bounding box center [207, 177] width 14 height 14
radio input "true"
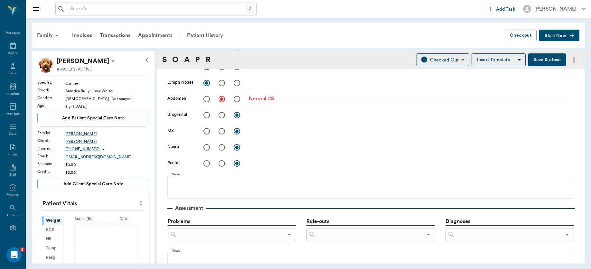
scroll to position [266, 0]
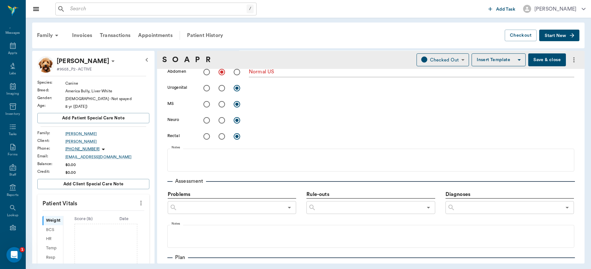
click at [479, 210] on input "text" at bounding box center [508, 207] width 106 height 9
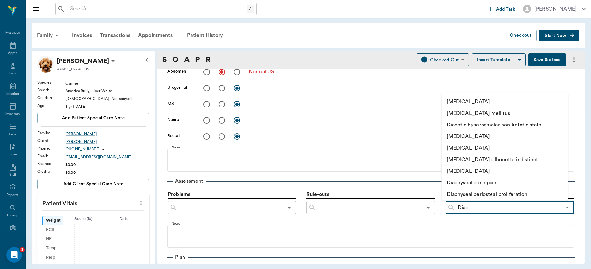
type input "Diabe"
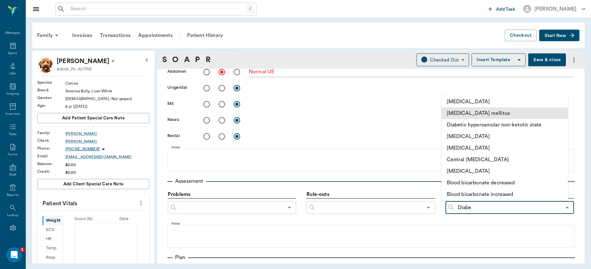
click at [493, 111] on li "Diabetes mellitus" at bounding box center [505, 113] width 126 height 12
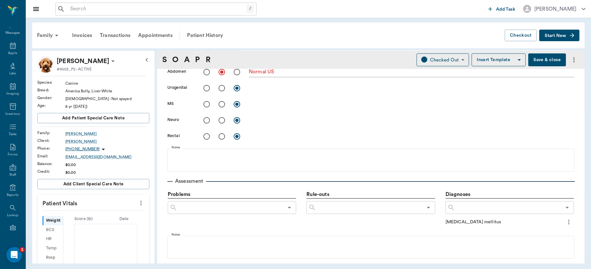
click at [565, 222] on icon "more" at bounding box center [568, 222] width 7 height 8
click at [544, 234] on span "Add to ongoing diagnosis" at bounding box center [536, 232] width 54 height 7
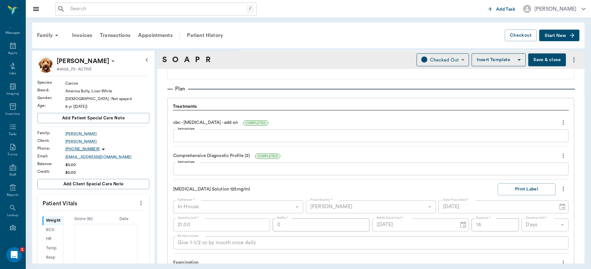
scroll to position [451, 0]
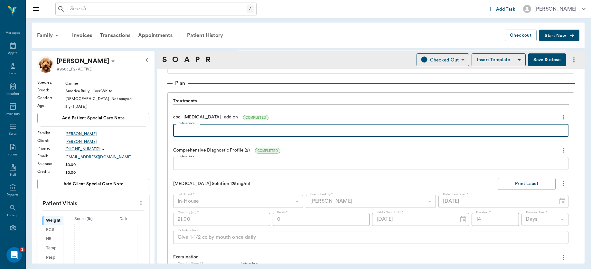
click at [248, 131] on textarea "Instructions" at bounding box center [371, 130] width 386 height 7
type textarea "Normal"
click at [238, 164] on textarea "Instructions" at bounding box center [371, 163] width 386 height 7
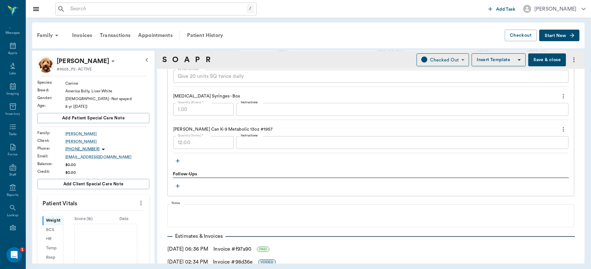
scroll to position [764, 0]
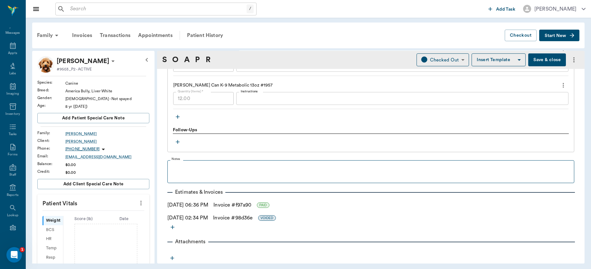
type textarea "ALKP 303, GLU 475"
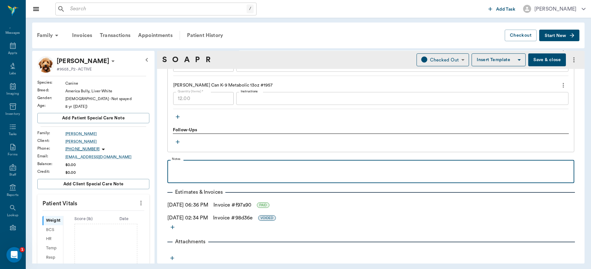
click at [224, 175] on div at bounding box center [371, 171] width 400 height 16
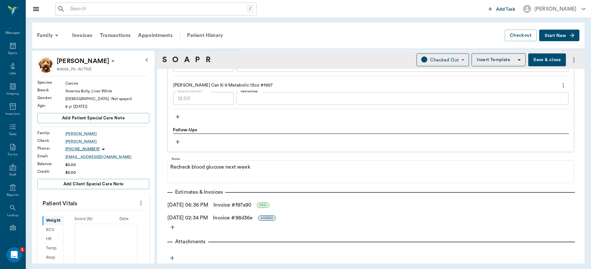
click at [534, 62] on button "Save & close" at bounding box center [547, 59] width 38 height 13
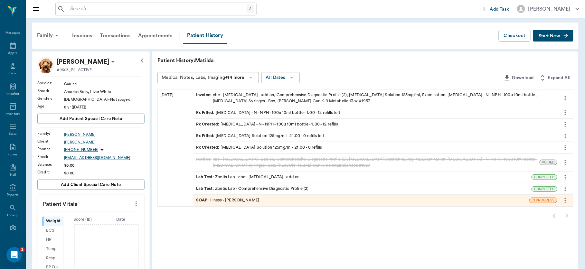
click at [135, 200] on icon "more" at bounding box center [136, 204] width 7 height 8
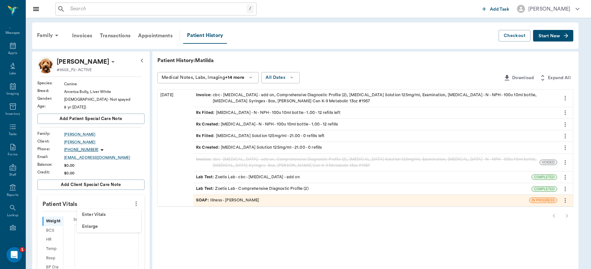
click at [94, 215] on span "Enter Vitals" at bounding box center [109, 214] width 54 height 7
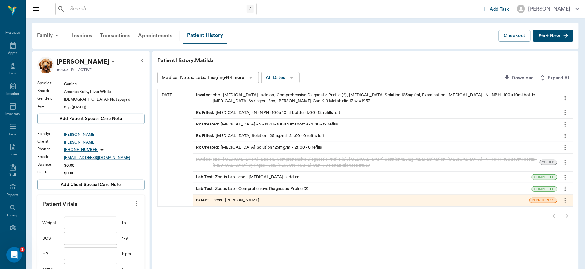
click at [89, 223] on input "text" at bounding box center [90, 223] width 53 height 13
type input "81.1"
drag, startPoint x: 150, startPoint y: 214, endPoint x: 144, endPoint y: 243, distance: 28.9
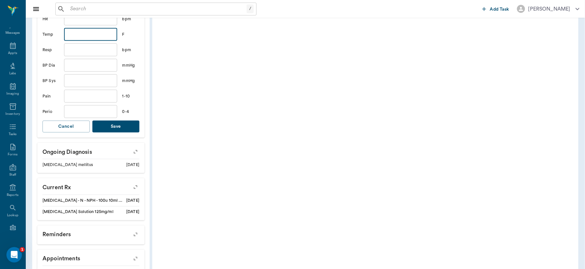
click at [84, 33] on input "text" at bounding box center [90, 34] width 53 height 13
type input "101.4"
click at [117, 126] on button "Save" at bounding box center [115, 127] width 47 height 12
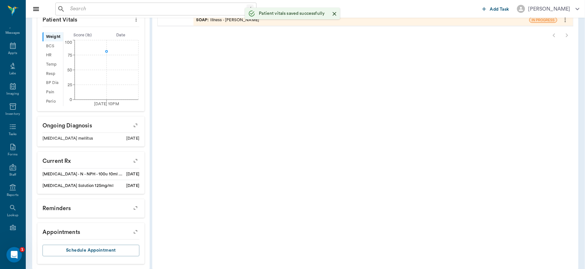
scroll to position [200, 0]
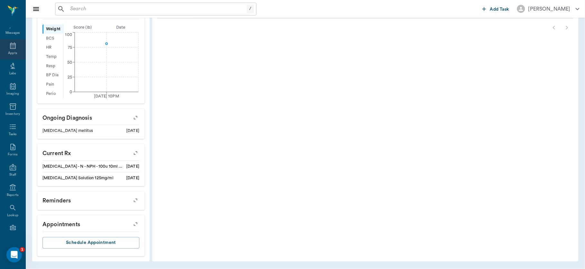
click at [8, 49] on div "Appts" at bounding box center [12, 49] width 25 height 20
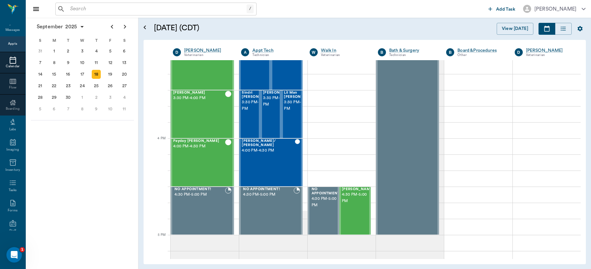
scroll to position [667, 0]
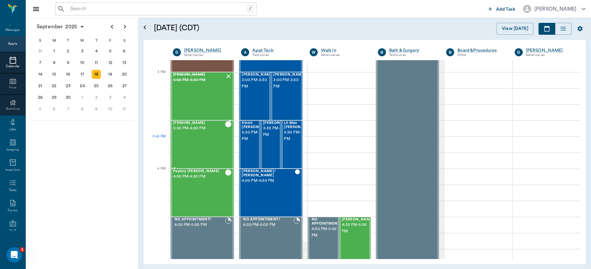
click at [203, 142] on div "Caddo Wilson 3:30 PM - 4:00 PM" at bounding box center [199, 144] width 52 height 47
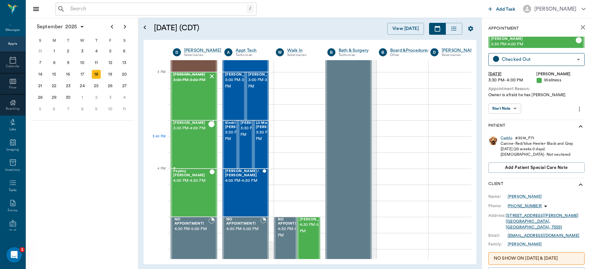
click at [194, 152] on div "Caddo Wilson 3:30 PM - 4:00 PM" at bounding box center [190, 144] width 35 height 47
click at [517, 106] on body "/ ​ Add Task Dr. Bert Ellsworth Nectar Messages Appts Calendar Flow Boarding La…" at bounding box center [295, 134] width 591 height 269
click at [507, 118] on button "View SOAP" at bounding box center [501, 121] width 22 height 7
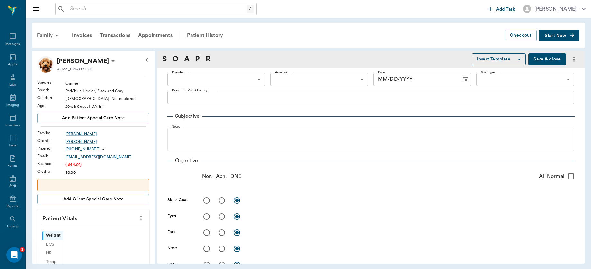
scroll to position [11, 0]
type input "63ec2f075fda476ae8351a4d"
type input "65d2be4f46e3a538d89b8c14"
type textarea "Owner is afraid he has mange Christy"
radio input "true"
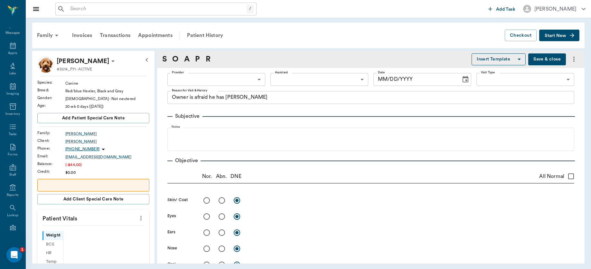
type textarea "thickened skin excoriations on tail and flanks. Skin scrape: demodex +"
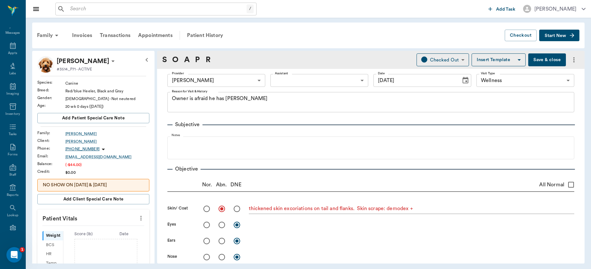
type input "09/18/2025"
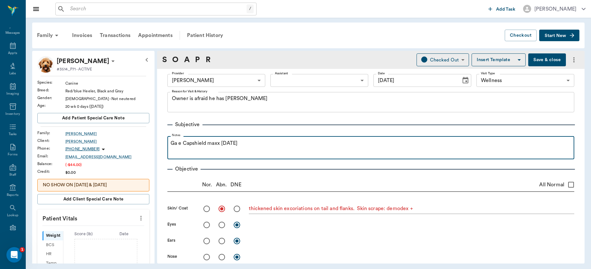
click at [177, 146] on p "Ga e Capshield maxx 3 days ago" at bounding box center [371, 143] width 400 height 8
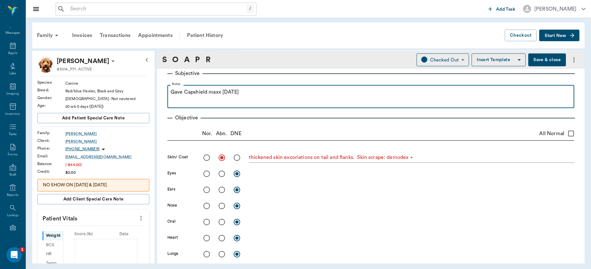
scroll to position [0, 0]
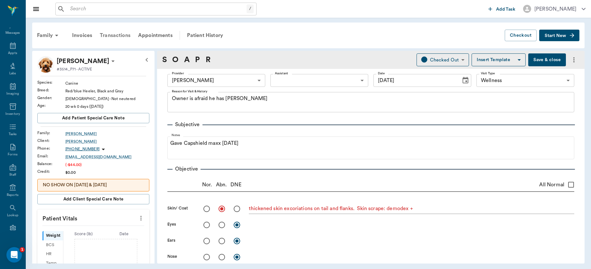
click at [113, 33] on div "Transactions" at bounding box center [115, 35] width 38 height 15
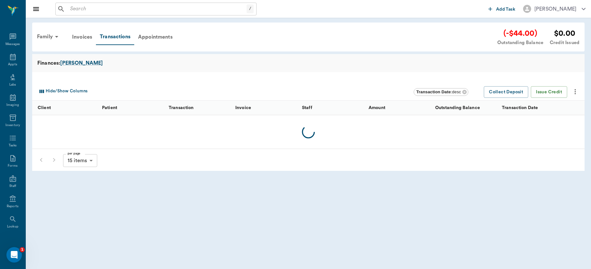
scroll to position [11, 0]
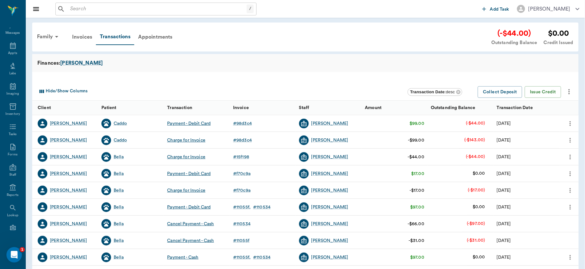
click at [133, 13] on div "/ ​" at bounding box center [155, 9] width 201 height 13
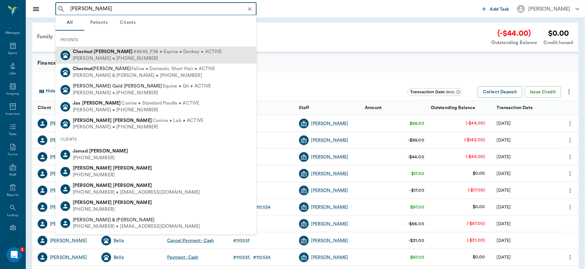
click at [133, 54] on span "#8549_P38 • Equine • Donkey • ACTIVE" at bounding box center [177, 52] width 88 height 7
type input "chestnut ja"
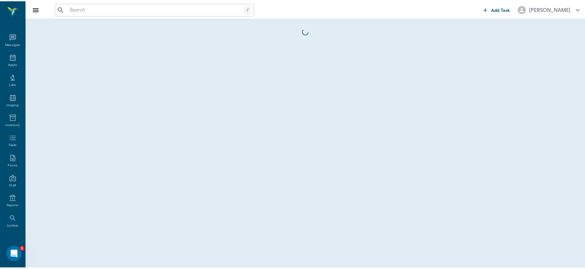
scroll to position [11, 0]
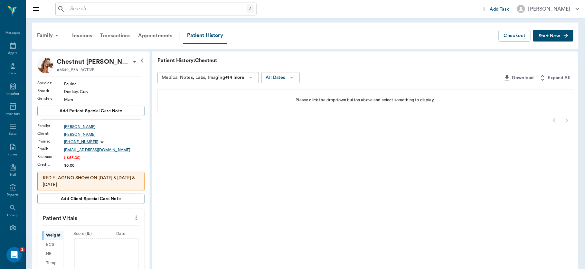
click at [116, 36] on div "Transactions" at bounding box center [115, 35] width 38 height 15
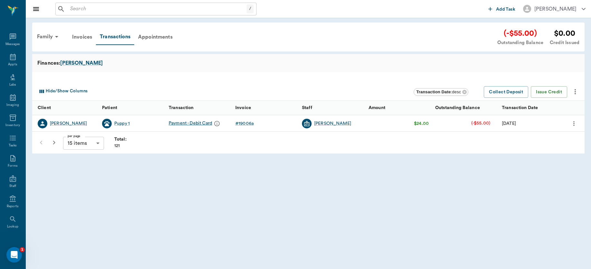
scroll to position [11, 0]
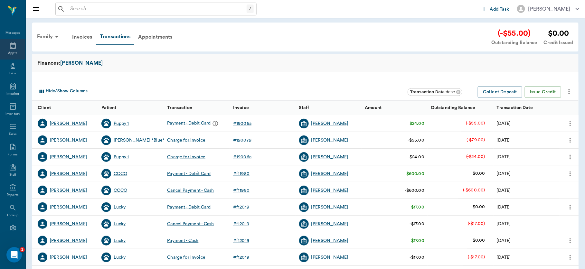
click at [14, 52] on div "Appts" at bounding box center [12, 49] width 25 height 20
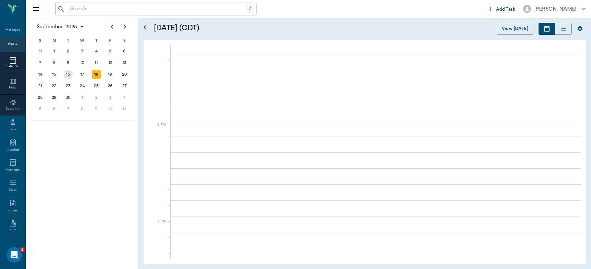
scroll to position [950, 0]
click at [68, 73] on div "16" at bounding box center [68, 74] width 9 height 9
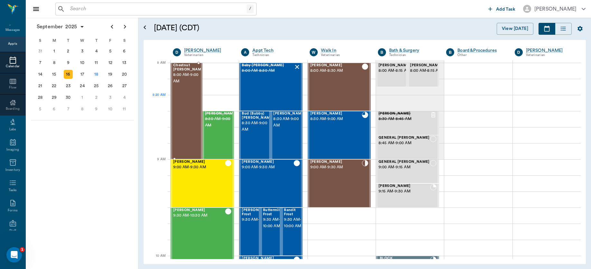
click at [182, 103] on div "Chestnut Jackson 8:00 AM - 9:00 AM" at bounding box center [189, 110] width 32 height 95
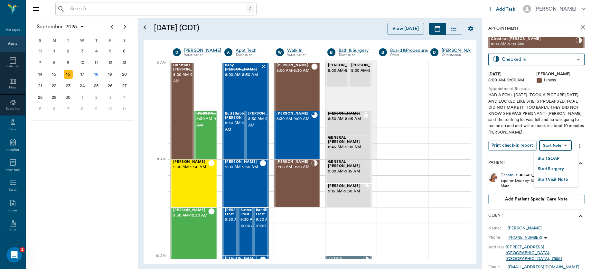
click at [556, 146] on body "/ ​ Add Task Dr. Bert Ellsworth Nectar Messages Appts Calendar Flow Boarding La…" at bounding box center [295, 134] width 591 height 269
click at [555, 157] on button "Start SOAP" at bounding box center [549, 158] width 22 height 7
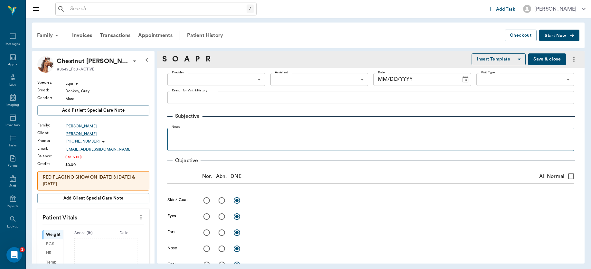
type input "63ec2f075fda476ae8351a4d"
type input "65d2be4f46e3a538d89b8c15"
type textarea "HAD A FOAL ON FRIDAY, TOOK A PICTURE ON SUNDAY AND LOOKED LIKE SHE IS PROLAPSED…"
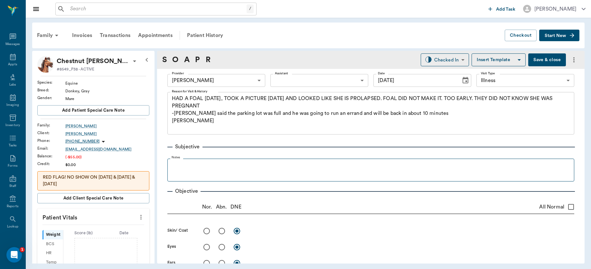
type input "09/18/2025"
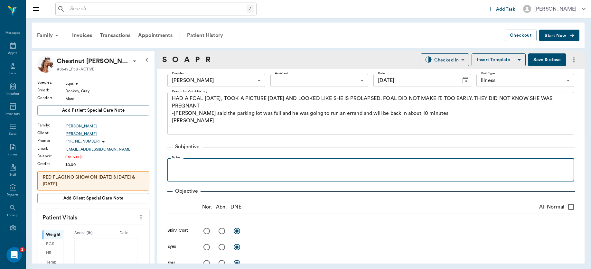
click at [204, 164] on p at bounding box center [371, 166] width 400 height 8
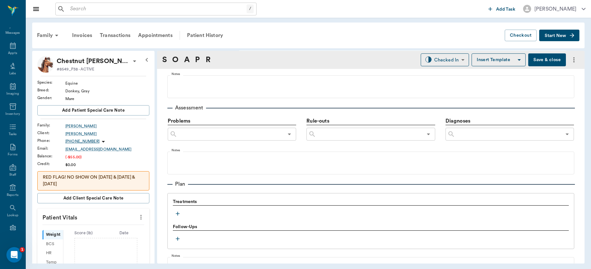
scroll to position [382, 0]
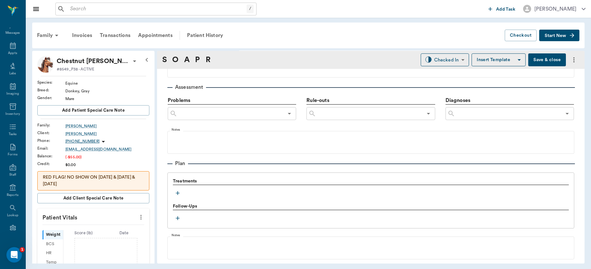
click at [177, 192] on icon "button" at bounding box center [177, 193] width 6 height 6
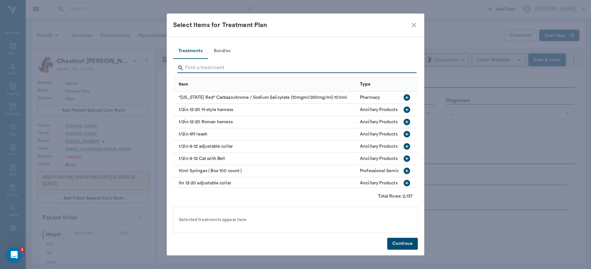
click at [201, 67] on input "Search" at bounding box center [296, 68] width 222 height 10
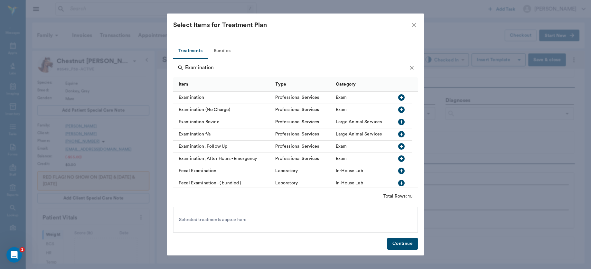
click at [399, 97] on icon "button" at bounding box center [401, 97] width 6 height 6
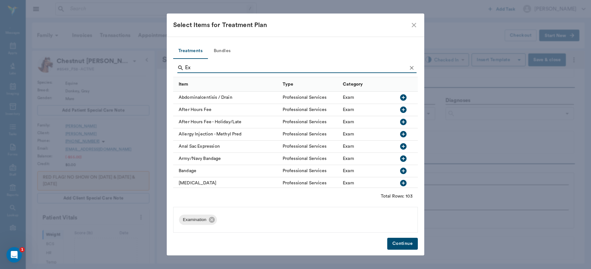
type input "E"
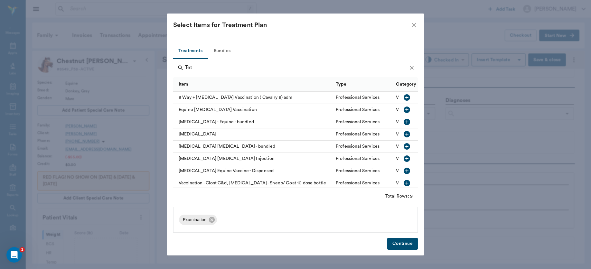
click at [403, 133] on icon "button" at bounding box center [407, 134] width 8 height 8
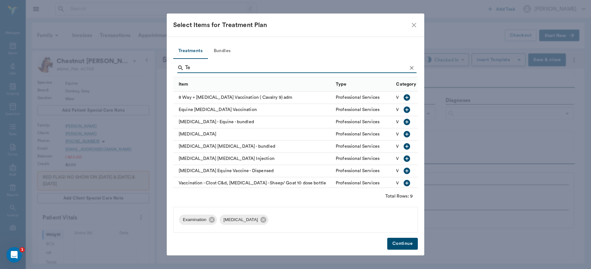
type input "T"
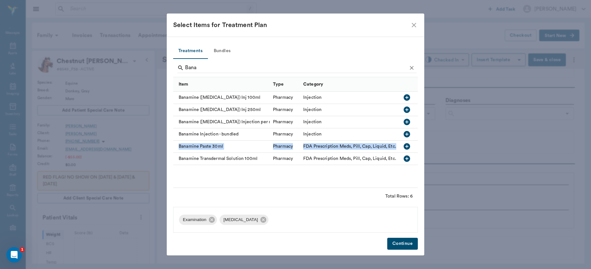
drag, startPoint x: 401, startPoint y: 132, endPoint x: 403, endPoint y: 146, distance: 14.3
click at [403, 146] on div "Banamine (flunixin) Inj 100ml Pharmacy Injection Banamine (flunixin) Inj 250ml …" at bounding box center [306, 128] width 267 height 73
click at [408, 122] on icon "button" at bounding box center [407, 122] width 8 height 8
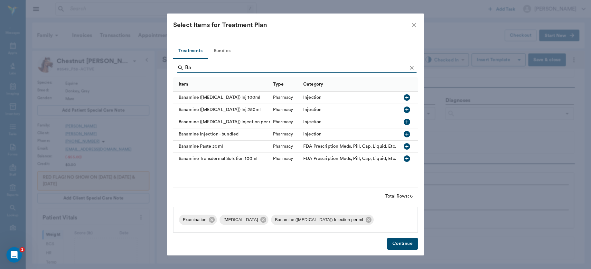
type input "B"
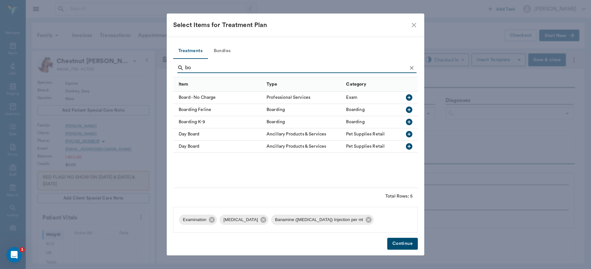
type input "b"
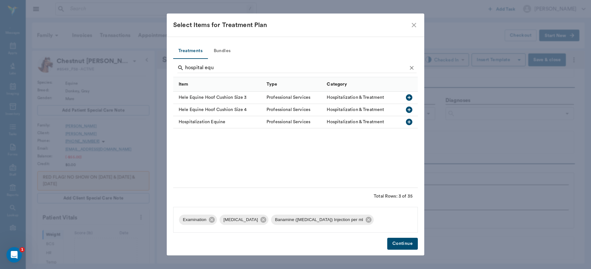
click at [408, 122] on icon "button" at bounding box center [409, 122] width 6 height 6
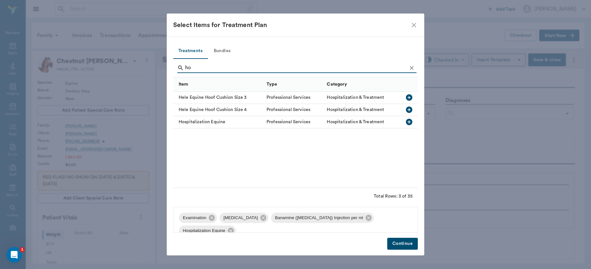
type input "h"
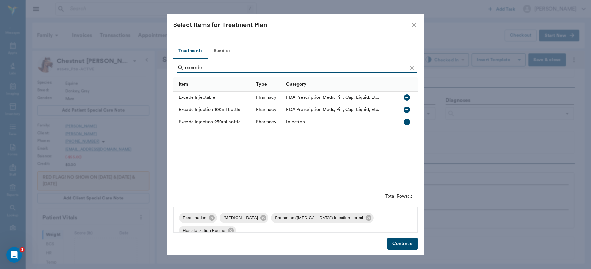
type input "excede"
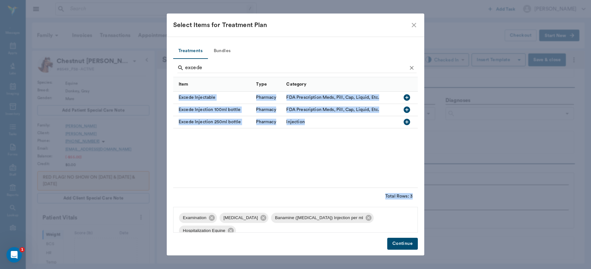
drag, startPoint x: 469, startPoint y: 265, endPoint x: 439, endPoint y: 163, distance: 105.9
click at [439, 163] on div "Select Items for Treatment Plan Treatments Bundles excede Item Type Category Ex…" at bounding box center [295, 134] width 591 height 269
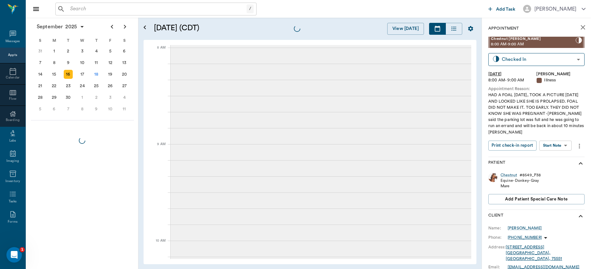
scroll to position [11, 0]
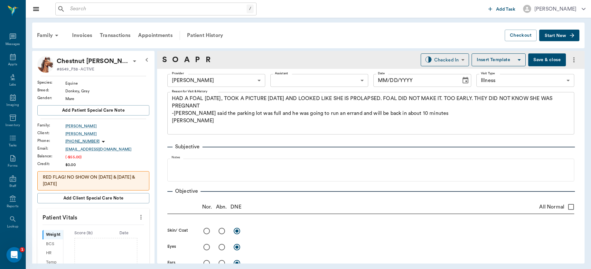
type input "63ec2f075fda476ae8351a4d"
type input "65d2be4f46e3a538d89b8c15"
type textarea "HAD A FOAL ON FRIDAY, TOOK A PICTURE ON SUNDAY AND LOOKED LIKE SHE IS PROLAPSED…"
type input "09/18/2025"
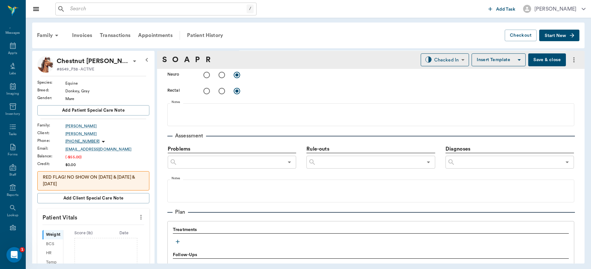
scroll to position [438, 0]
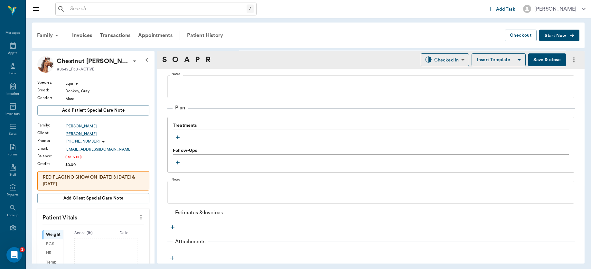
click at [178, 135] on icon "button" at bounding box center [177, 137] width 6 height 6
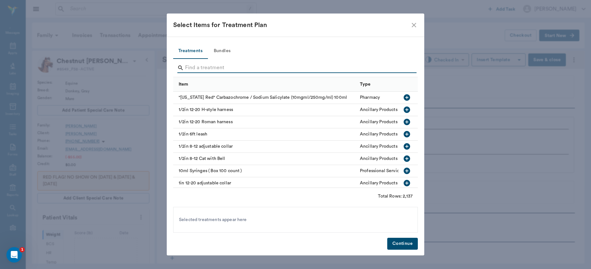
click at [216, 67] on input "Search" at bounding box center [296, 68] width 222 height 10
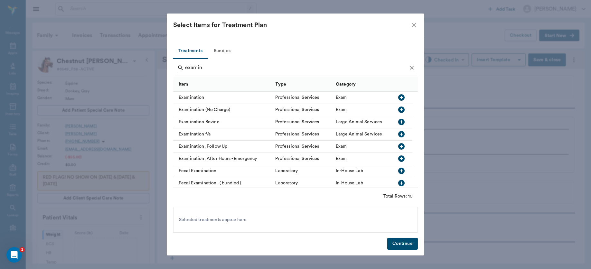
click at [401, 97] on icon "button" at bounding box center [402, 98] width 8 height 8
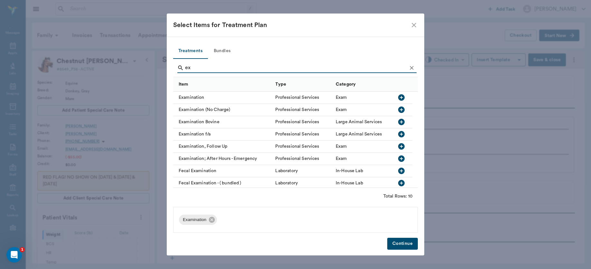
type input "e"
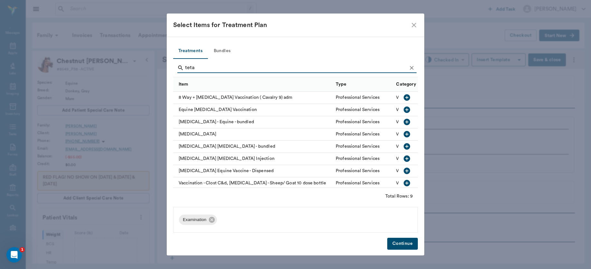
click at [404, 136] on icon "button" at bounding box center [407, 134] width 6 height 6
type input "t"
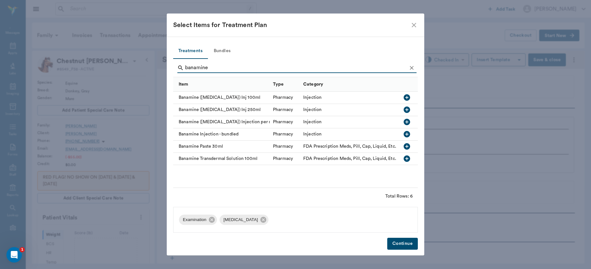
click at [406, 122] on icon "button" at bounding box center [407, 122] width 8 height 8
type input "b"
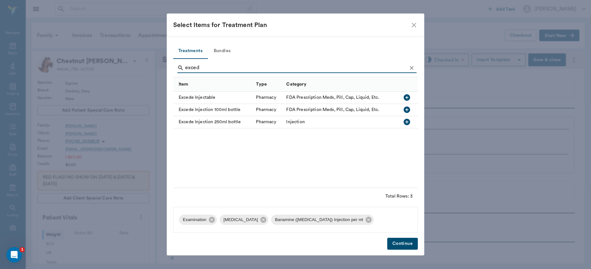
click at [407, 95] on icon "button" at bounding box center [407, 97] width 6 height 6
type input "e"
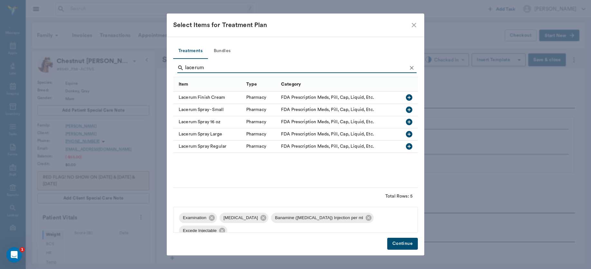
type input "lacerum"
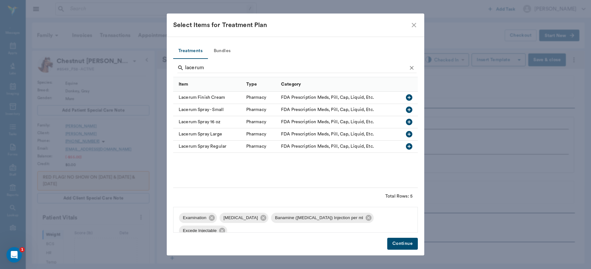
click at [408, 119] on icon "button" at bounding box center [409, 122] width 8 height 8
click at [406, 242] on button "Continue" at bounding box center [402, 244] width 31 height 12
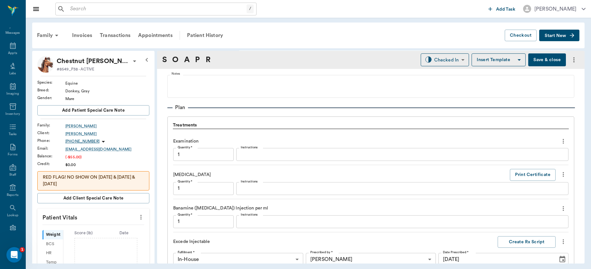
scroll to position [669, 0]
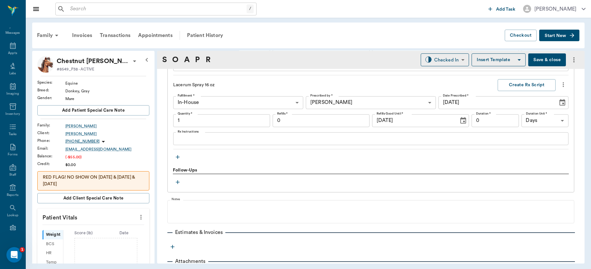
type input "1.00"
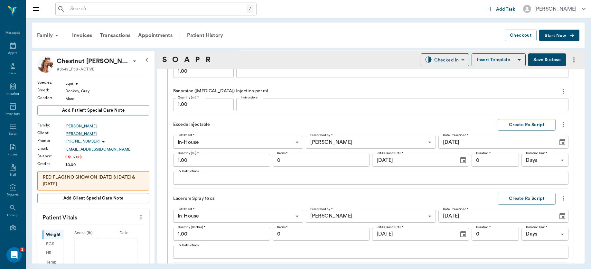
scroll to position [550, 0]
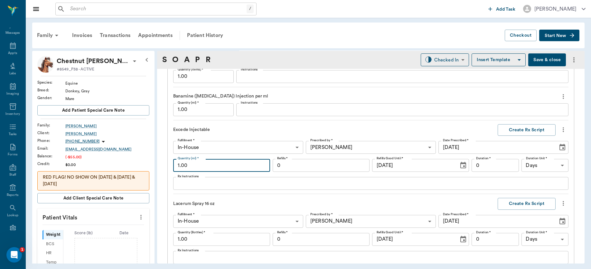
click at [247, 167] on input "1.00" at bounding box center [221, 165] width 97 height 13
type input "18.00"
click at [216, 184] on textarea "Rx Instructions" at bounding box center [371, 183] width 386 height 7
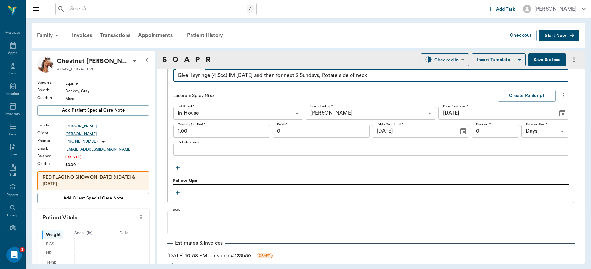
scroll to position [680, 0]
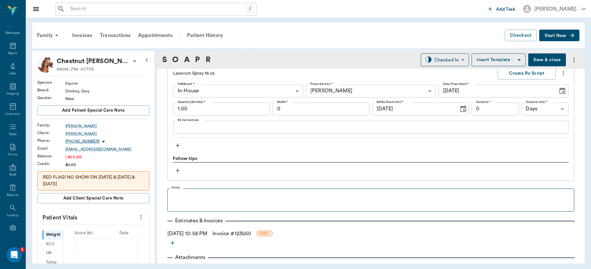
type textarea "Give 1 syringe (4.5cc) IM on Sunday and then for next 2 Sundays, Rotate side of…"
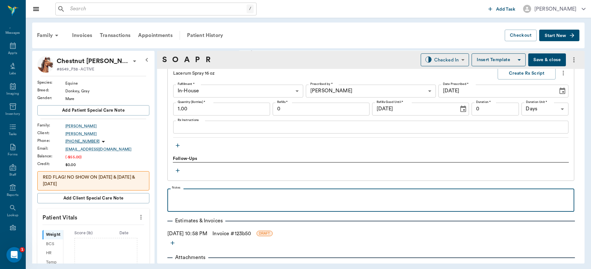
click at [261, 200] on p at bounding box center [371, 196] width 400 height 8
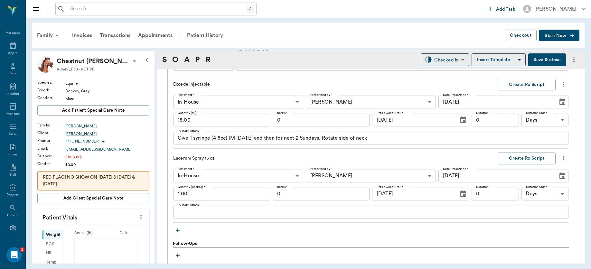
scroll to position [594, 0]
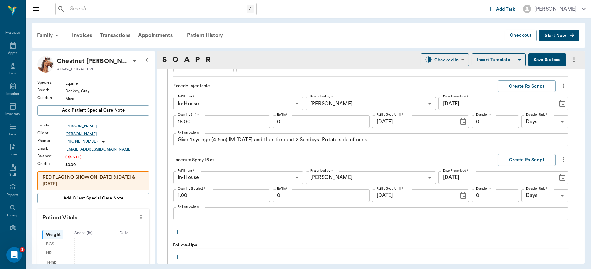
click at [176, 232] on icon "button" at bounding box center [177, 232] width 6 height 6
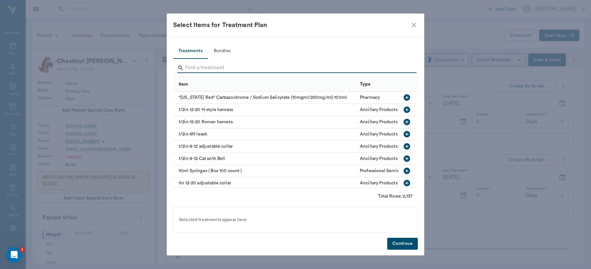
click at [199, 67] on input "Search" at bounding box center [296, 68] width 222 height 10
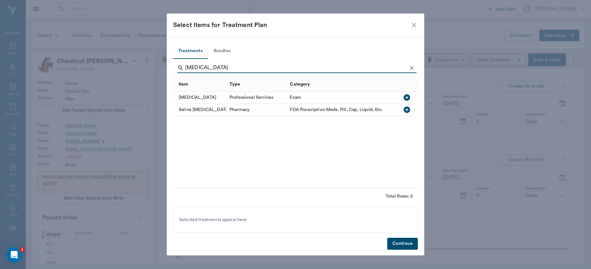
type input "enema"
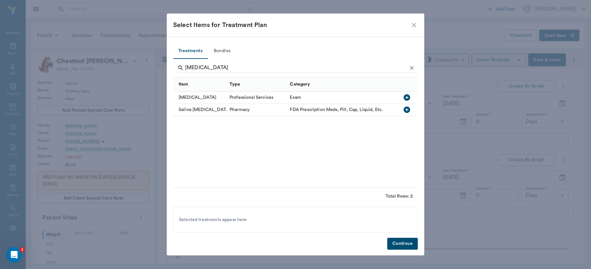
click at [407, 98] on icon "button" at bounding box center [407, 98] width 8 height 8
click at [403, 242] on button "Continue" at bounding box center [402, 244] width 31 height 12
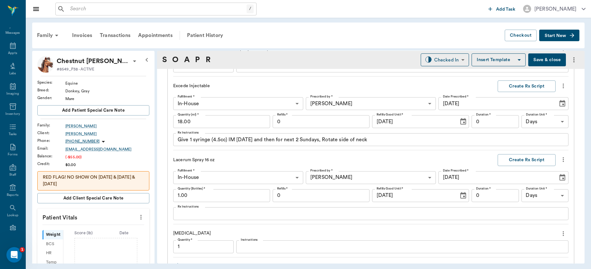
scroll to position [600, 0]
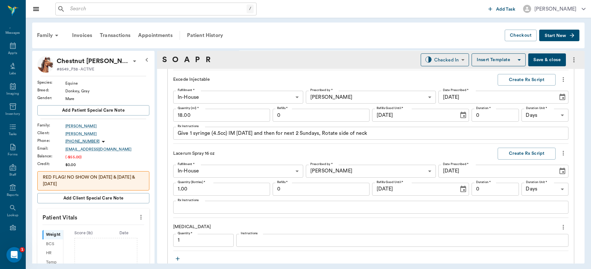
type input "1.00"
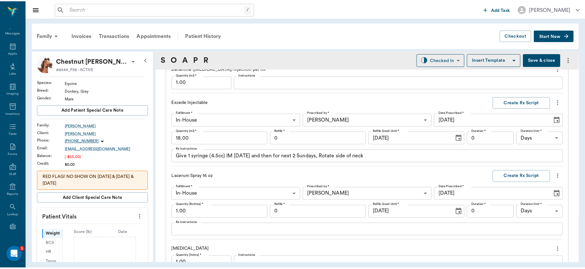
scroll to position [638, 0]
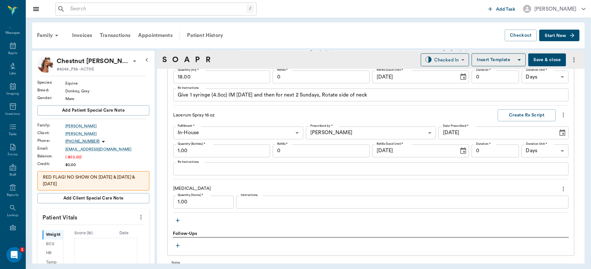
click at [177, 222] on icon "button" at bounding box center [177, 220] width 6 height 6
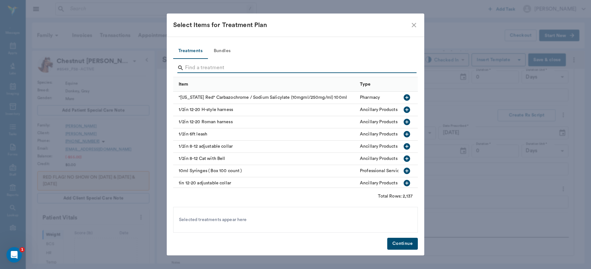
click at [200, 69] on input "Search" at bounding box center [296, 68] width 222 height 10
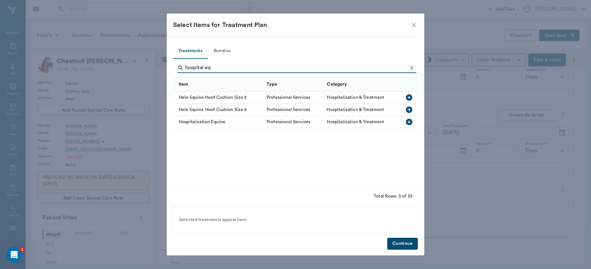
type input "hospital eq"
click at [408, 122] on icon "button" at bounding box center [409, 122] width 6 height 6
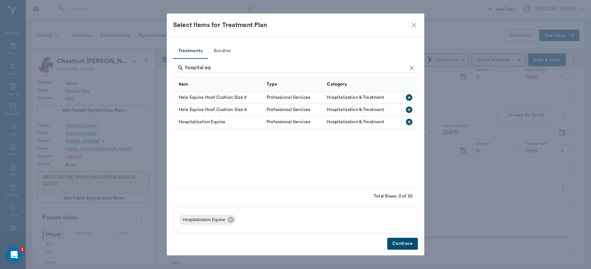
click at [408, 244] on button "Continue" at bounding box center [402, 244] width 31 height 12
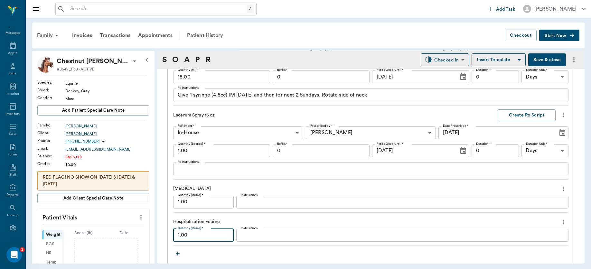
click at [210, 237] on input "1.00" at bounding box center [203, 235] width 61 height 13
type input "3.00"
click at [542, 59] on button "Save & close" at bounding box center [547, 59] width 38 height 13
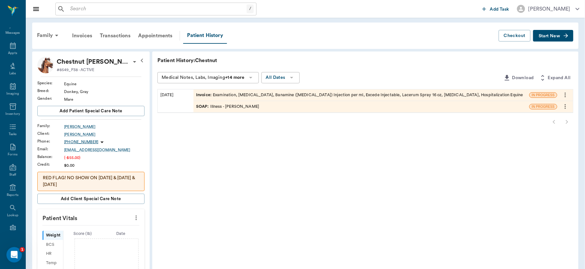
click at [259, 93] on div "Invoice : Examination, Tetanus - Toxoid, Banamine (flunixin) Injection per ml, …" at bounding box center [359, 95] width 327 height 6
